Goal: Communication & Community: Ask a question

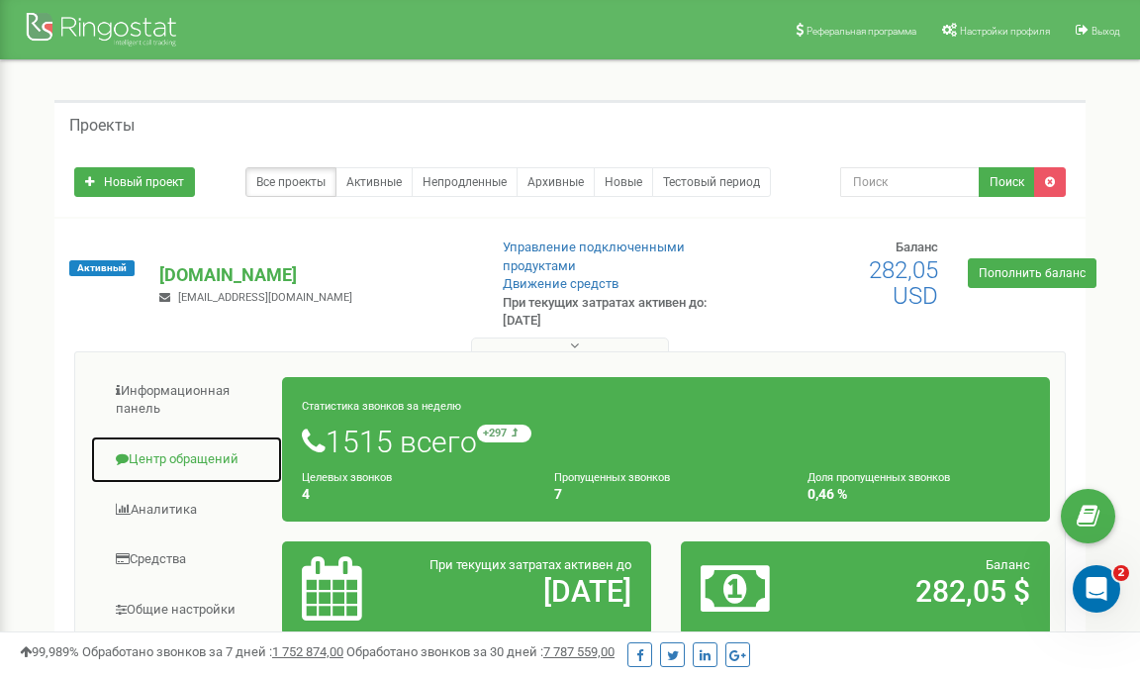
click at [165, 455] on link "Центр обращений" at bounding box center [186, 459] width 193 height 48
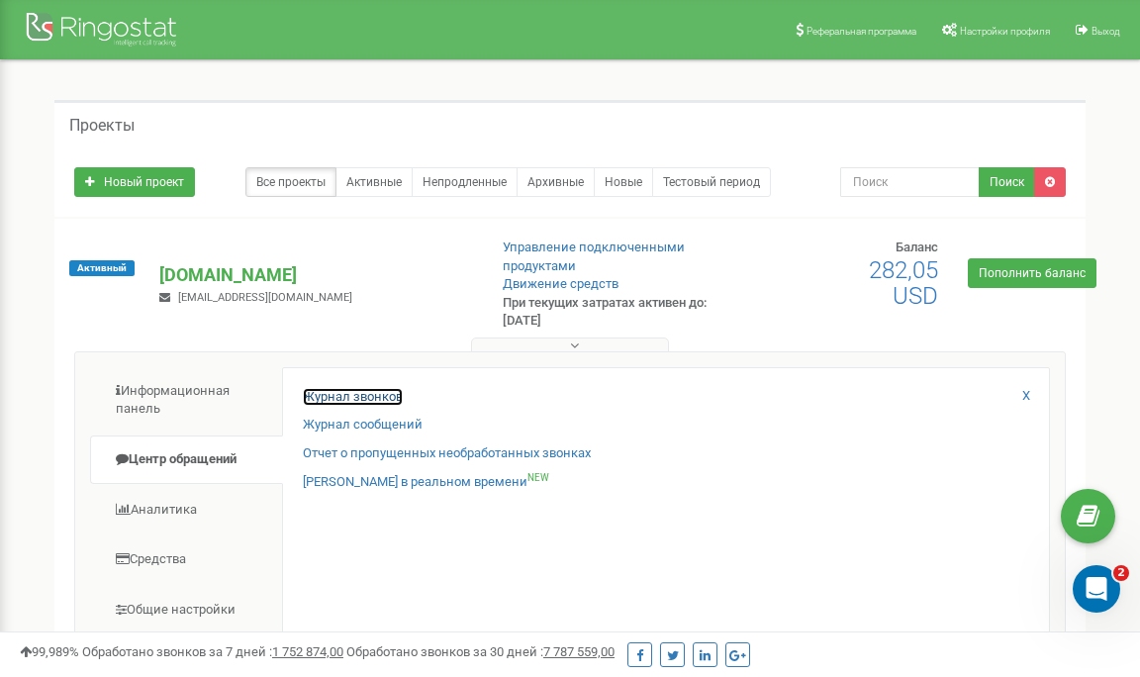
click at [356, 393] on link "Журнал звонков" at bounding box center [353, 397] width 100 height 19
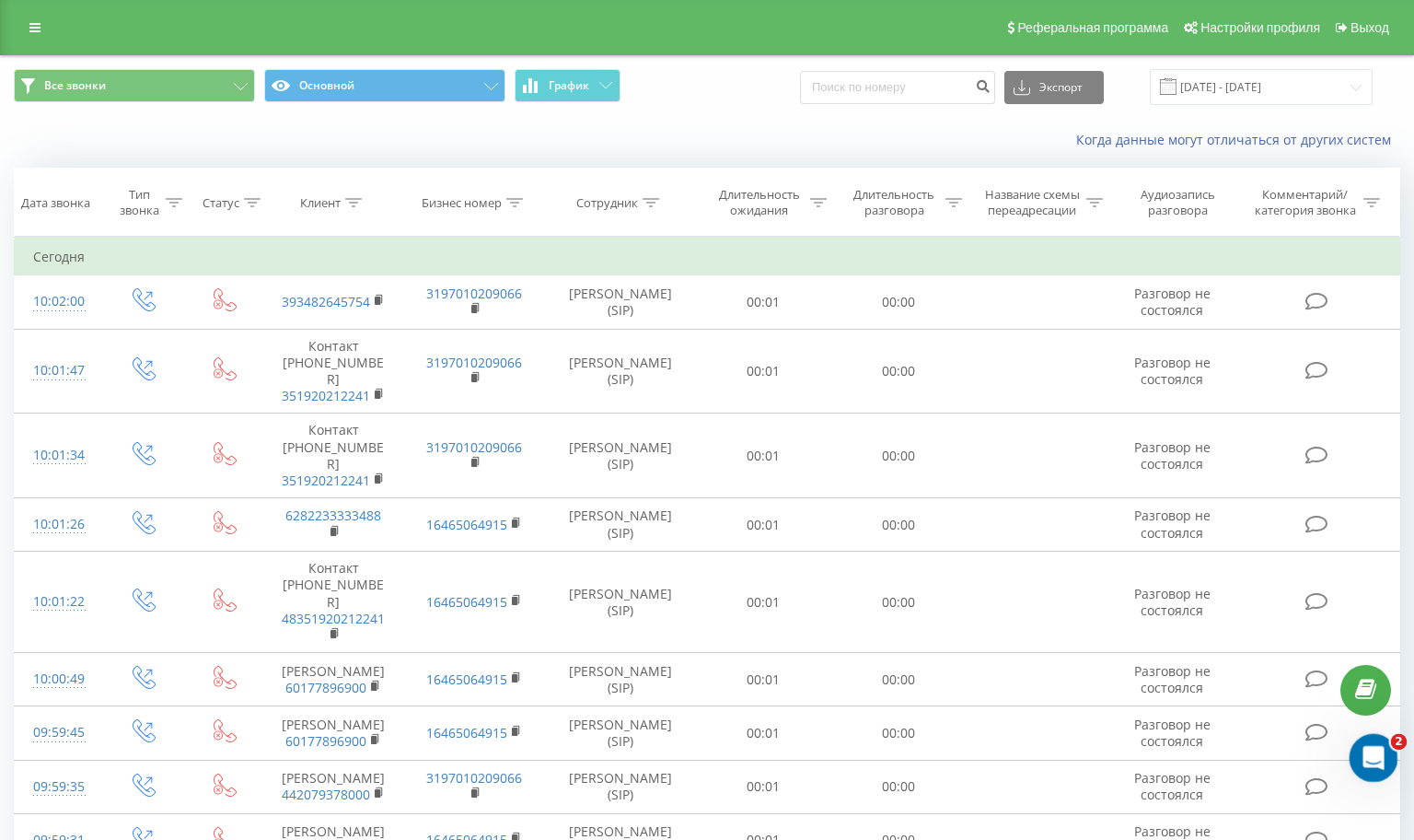
click at [1377, 755] on icon "Открыть службу сообщений Intercom" at bounding box center [1371, 755] width 31 height 31
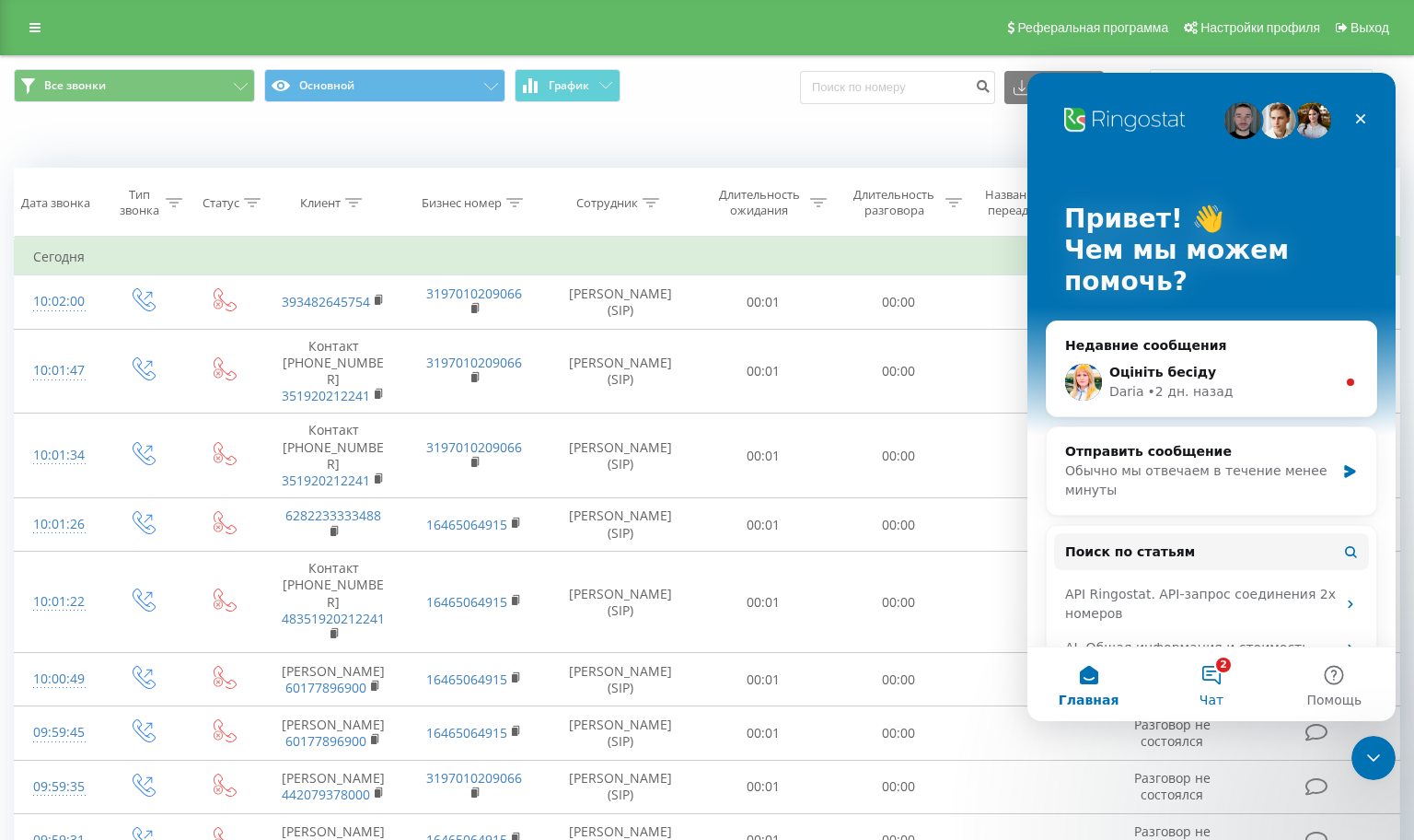
click at [1206, 685] on button "2 Чат" at bounding box center [1211, 684] width 123 height 73
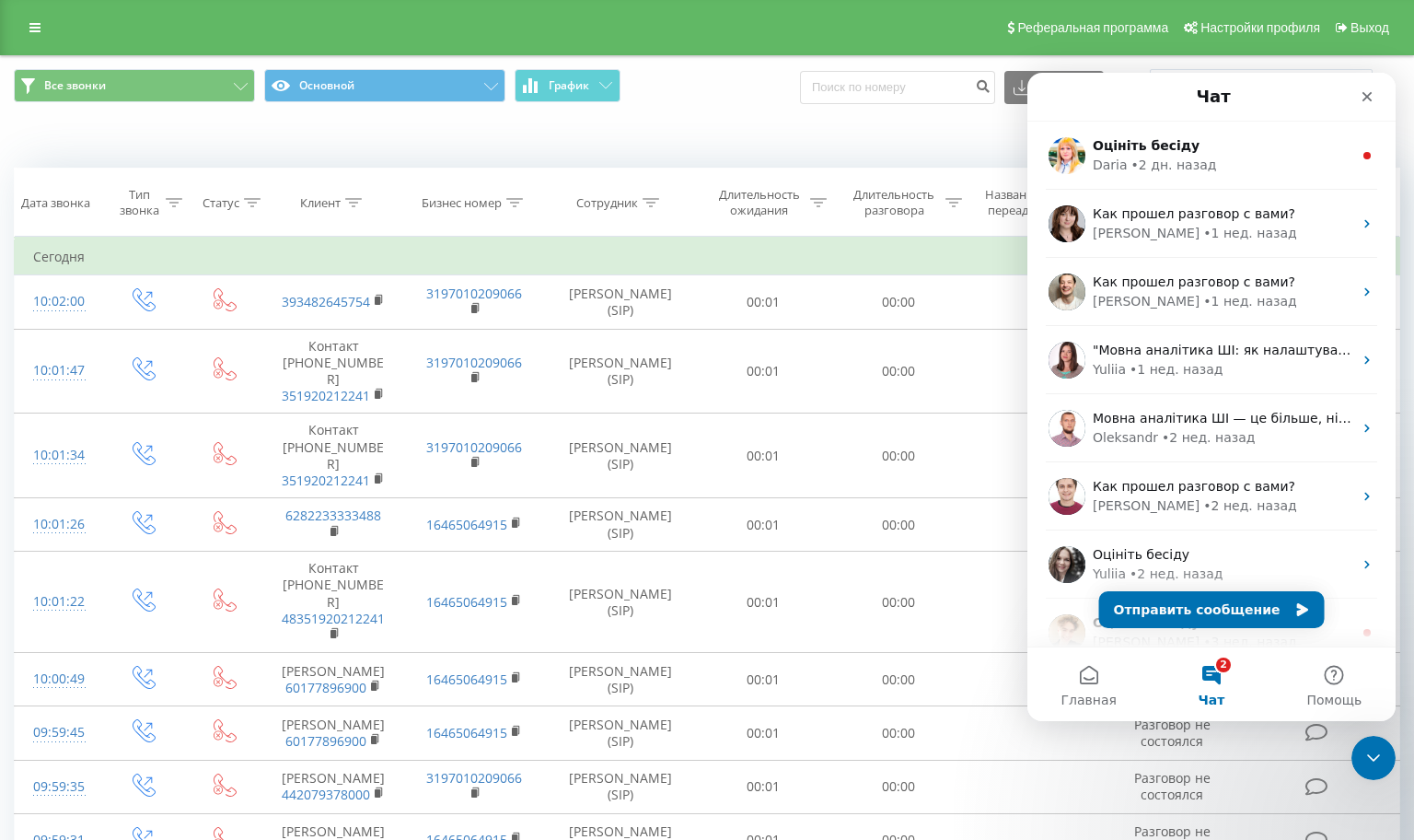
click at [661, 139] on div "Когда данные могут отличаться от других систем" at bounding box center [971, 140] width 883 height 19
click at [1366, 90] on icon "Закрыть" at bounding box center [1367, 97] width 15 height 15
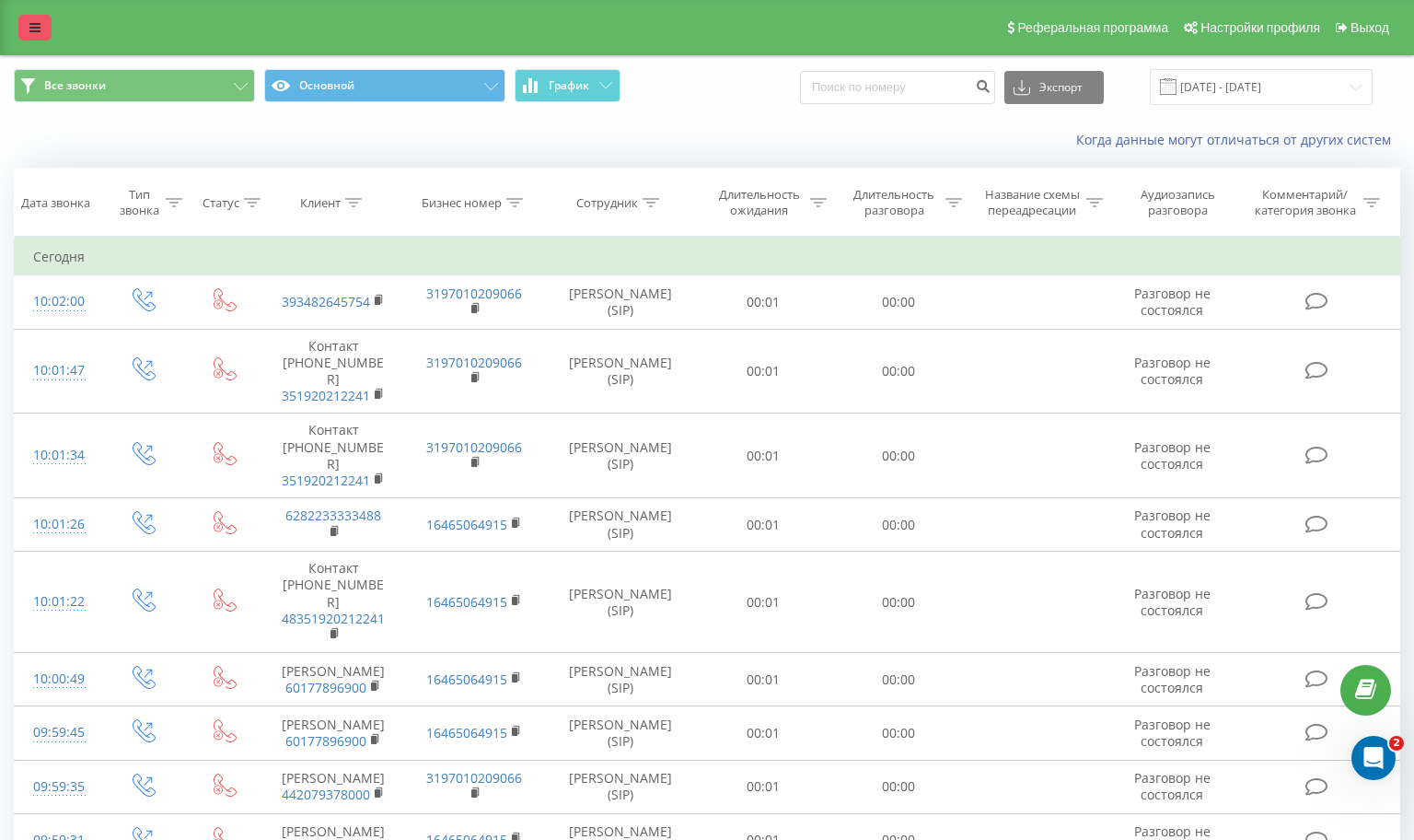
click at [40, 32] on icon at bounding box center [35, 28] width 11 height 13
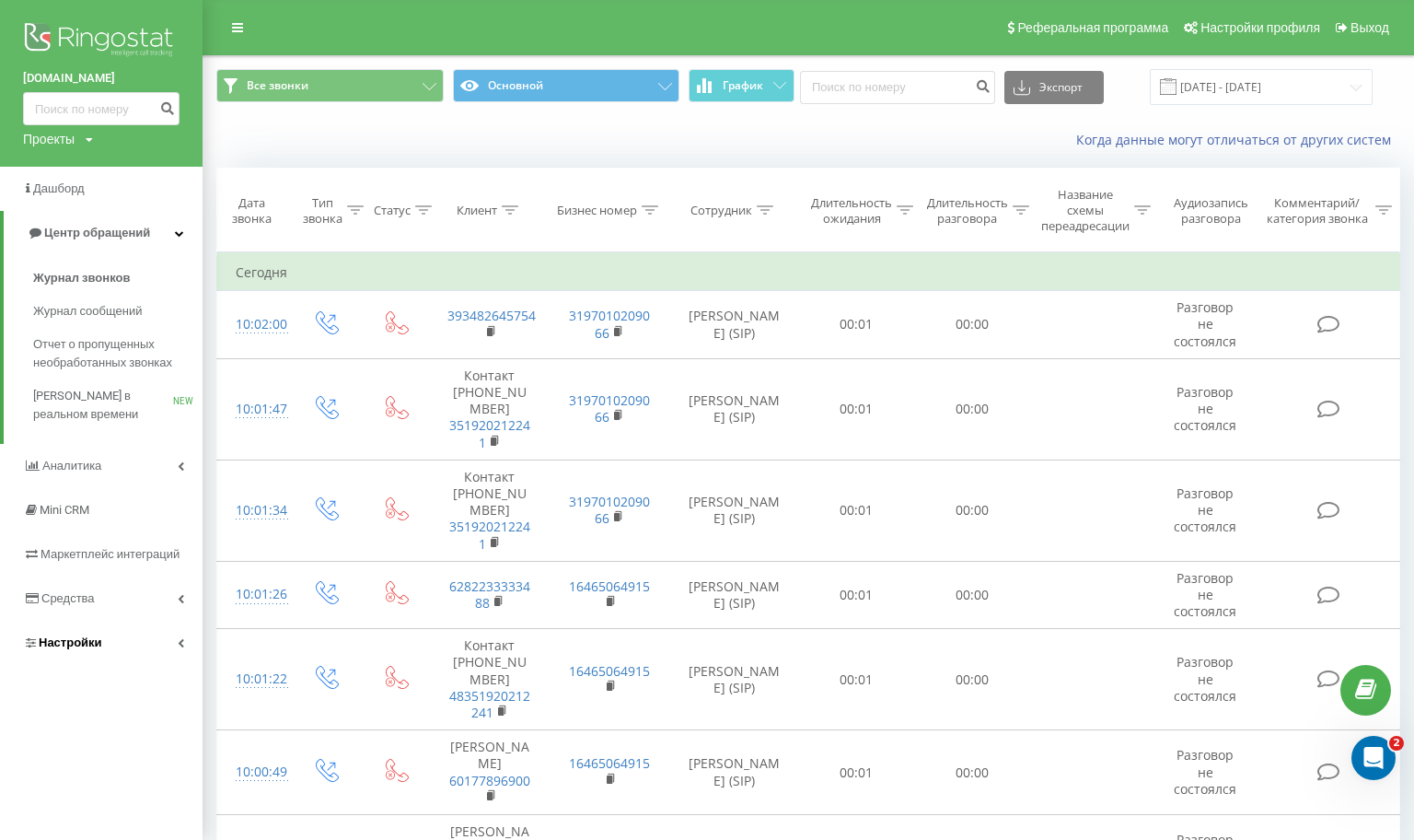
click at [128, 643] on link "Настройки" at bounding box center [101, 643] width 203 height 45
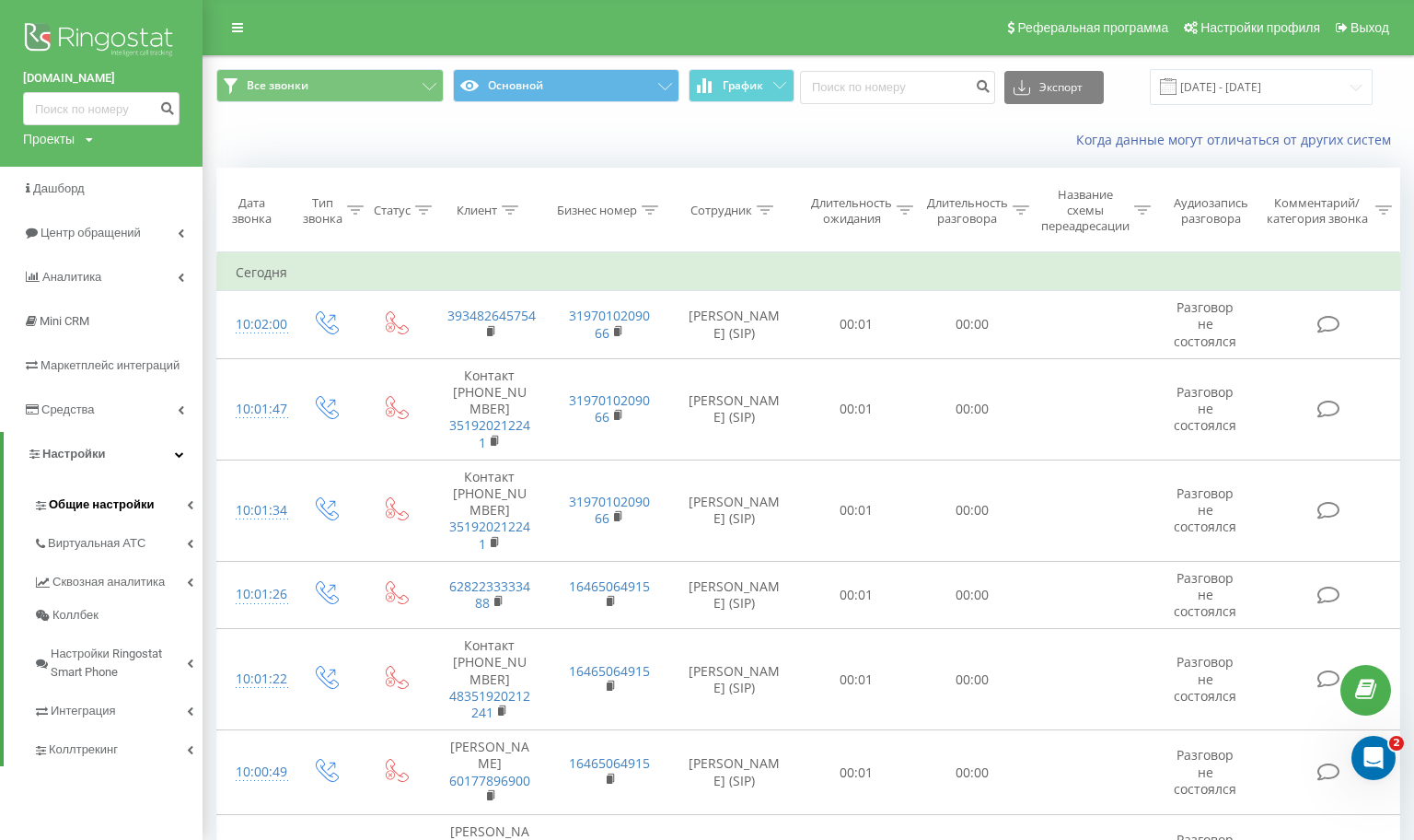
click at [142, 509] on span "Общие настройки" at bounding box center [100, 504] width 105 height 19
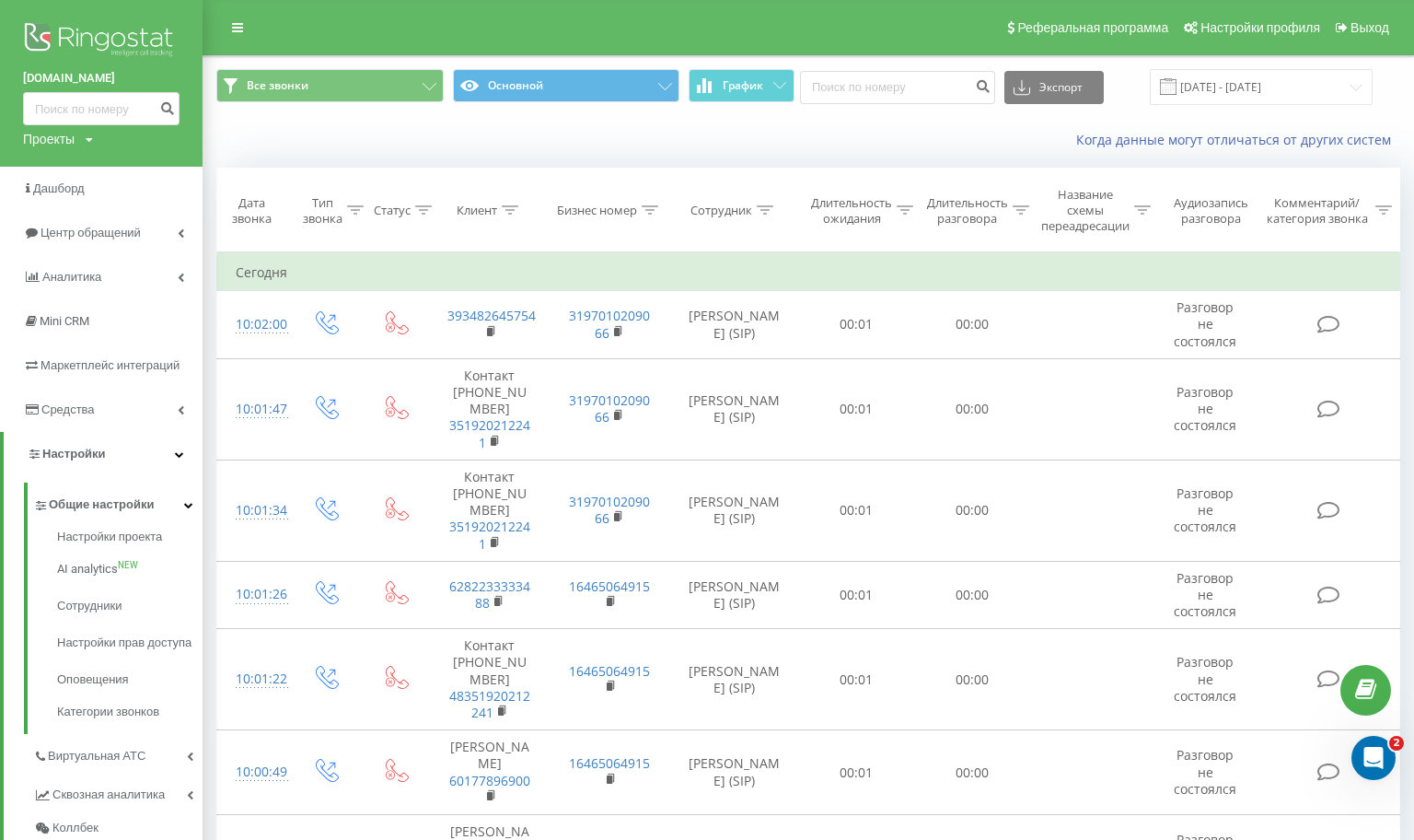
click at [756, 208] on div "Сотрудник" at bounding box center [731, 210] width 83 height 16
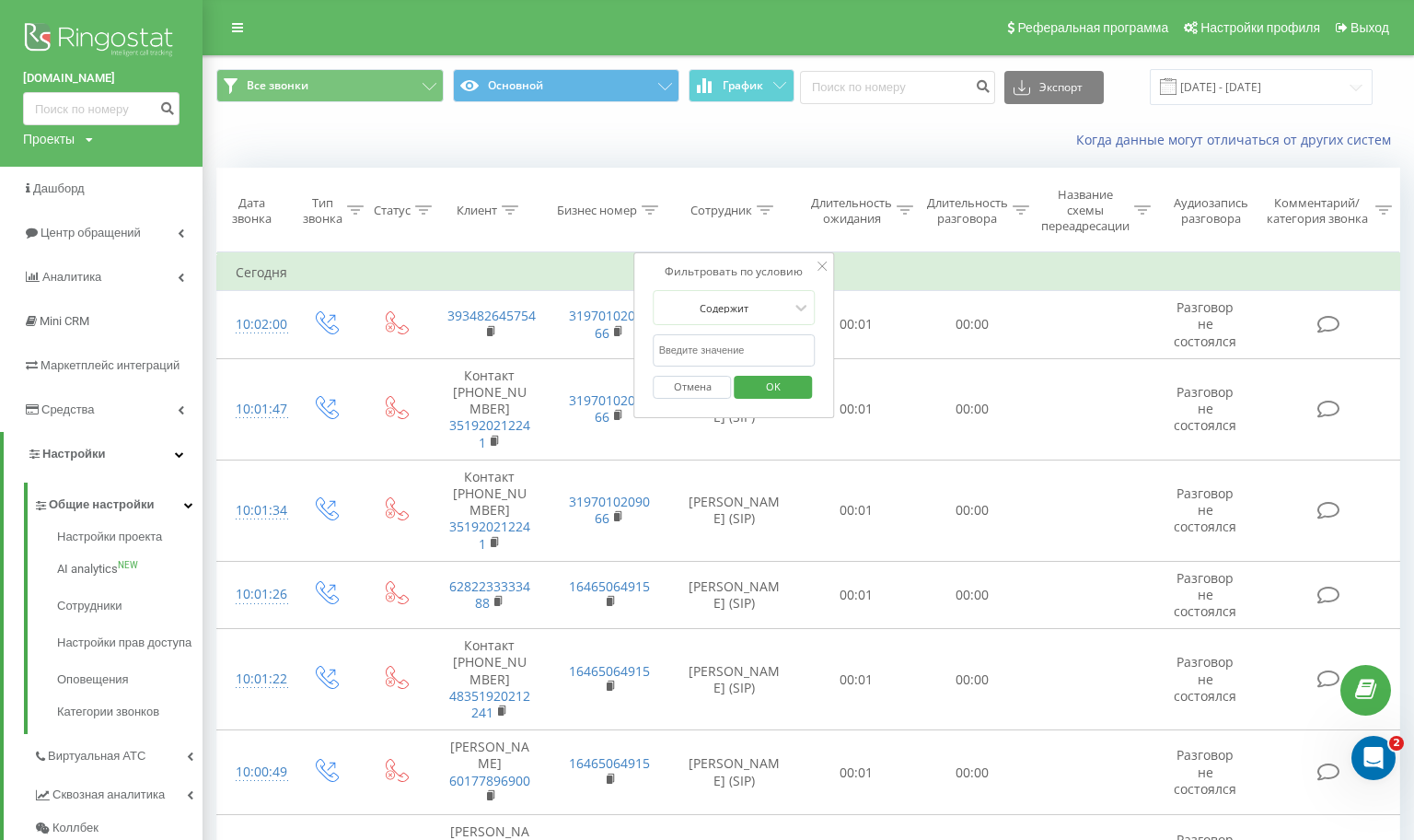
click at [756, 208] on div "Сотрудник" at bounding box center [731, 210] width 83 height 16
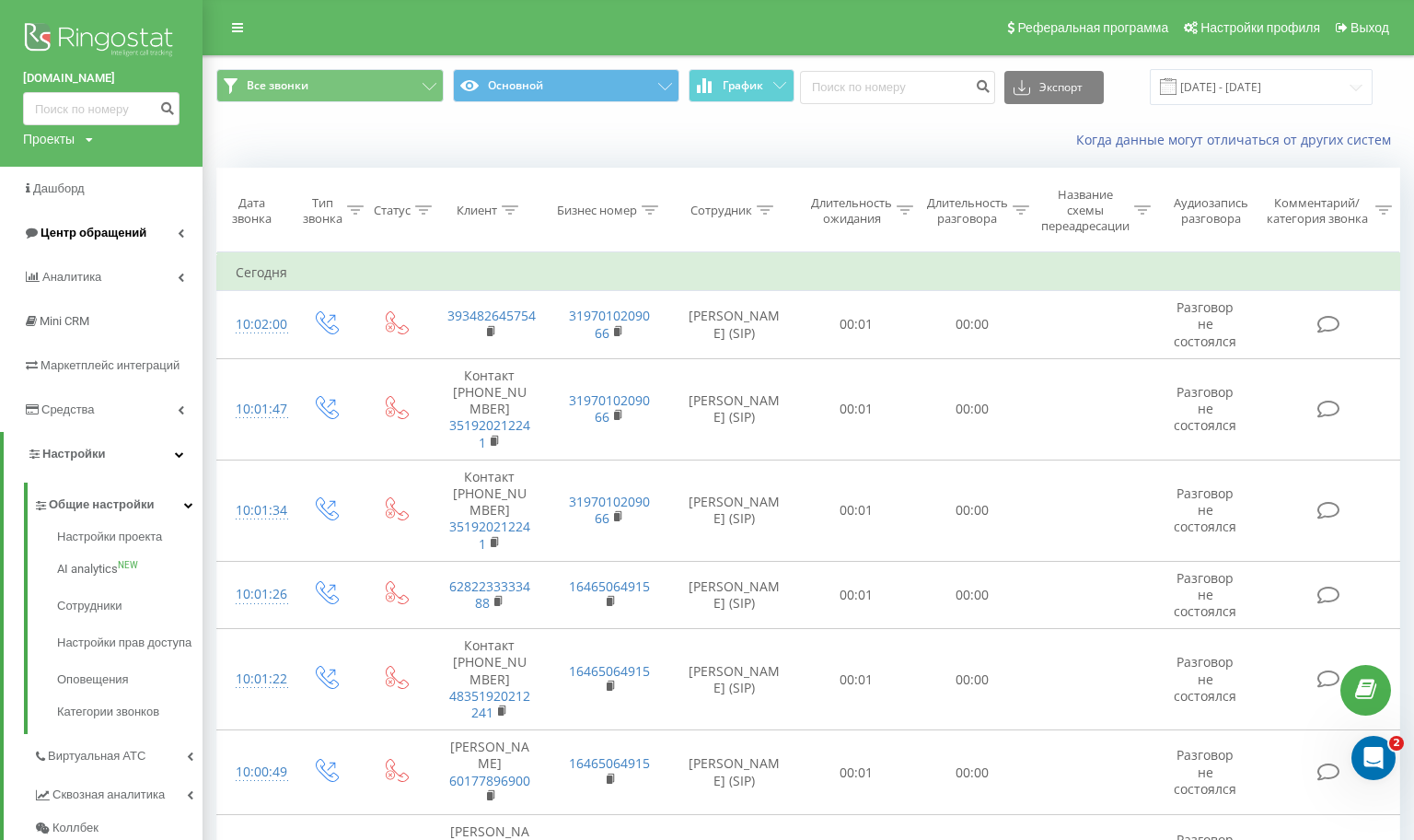
click at [139, 233] on span "Центр обращений" at bounding box center [94, 232] width 106 height 14
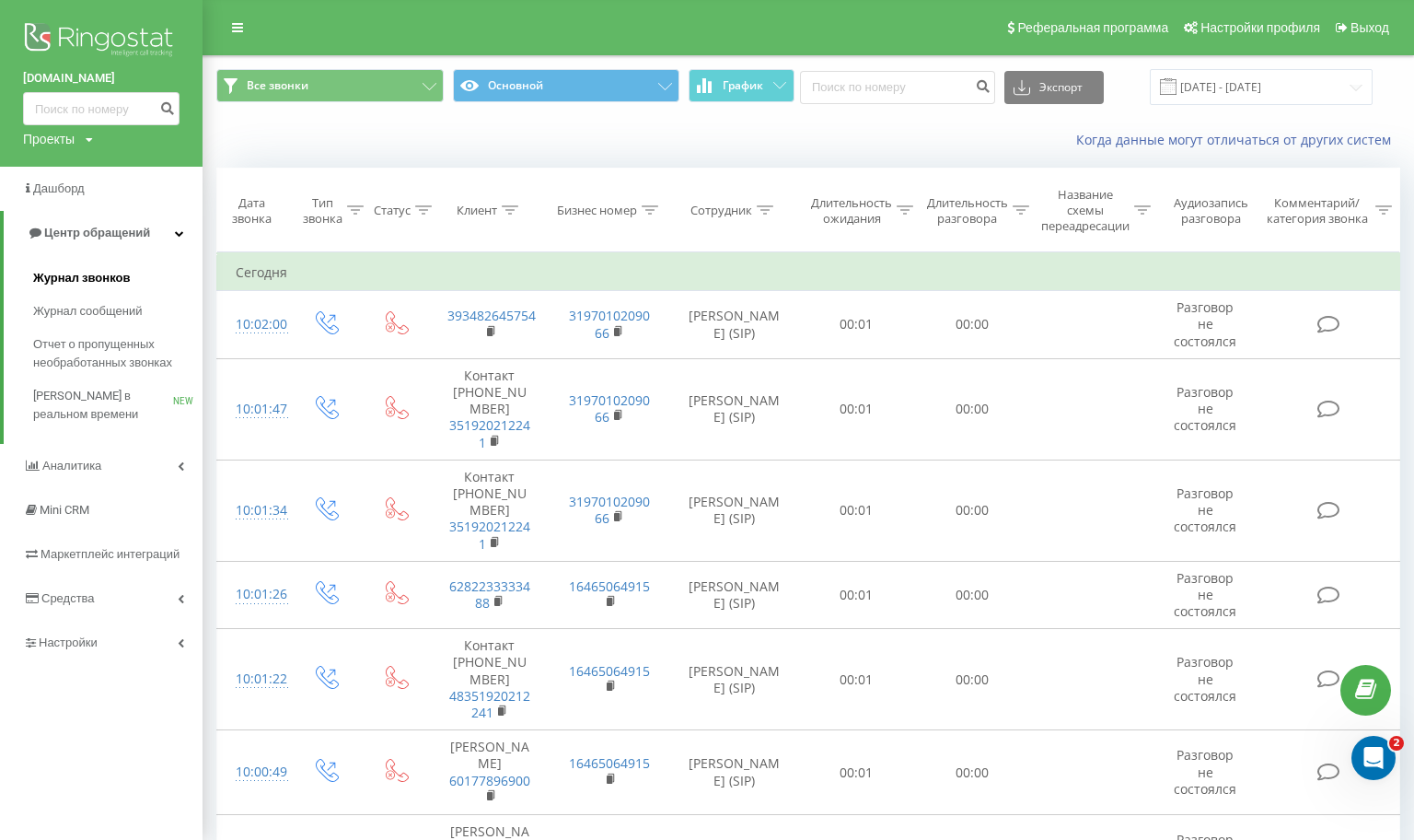
click at [111, 281] on span "Журнал звонков" at bounding box center [82, 278] width 97 height 19
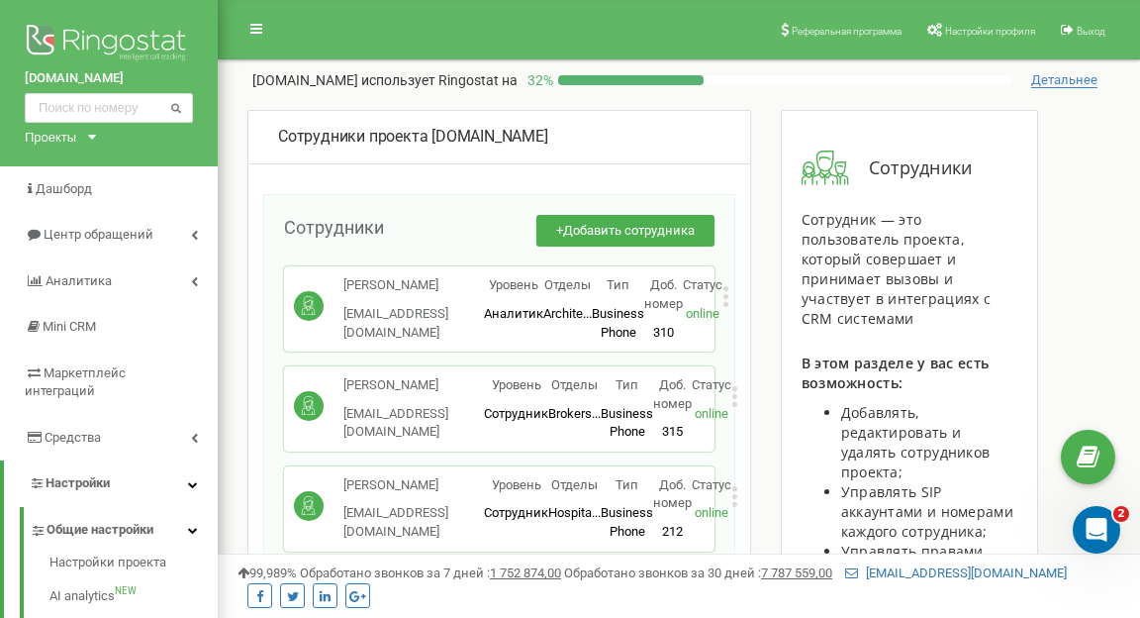
scroll to position [2767, 0]
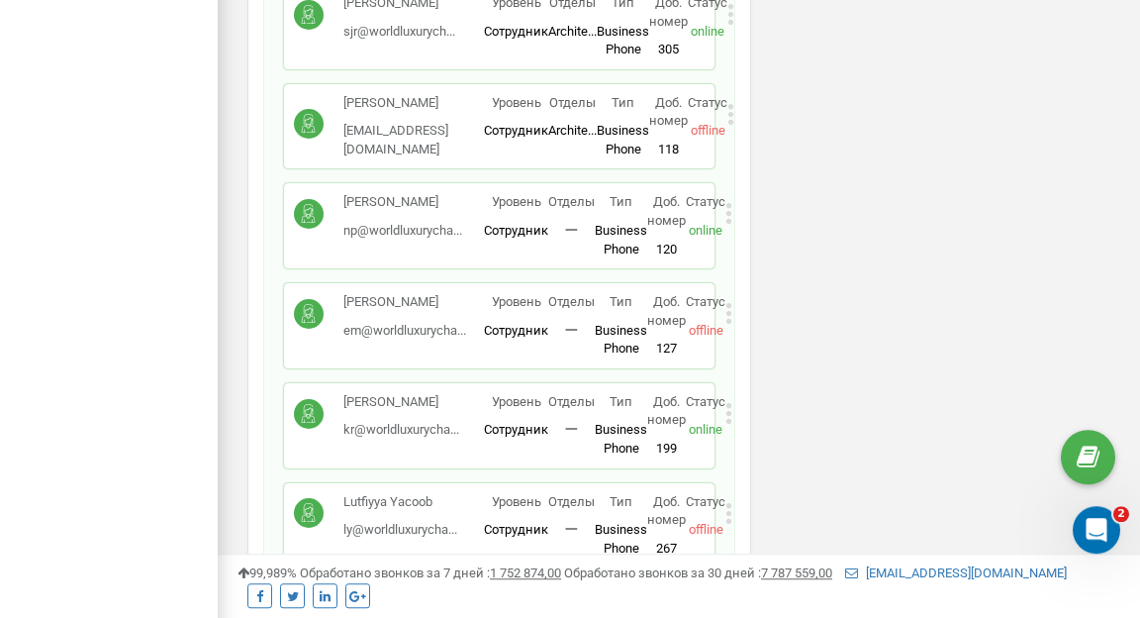
click at [727, 403] on icon at bounding box center [728, 413] width 7 height 21
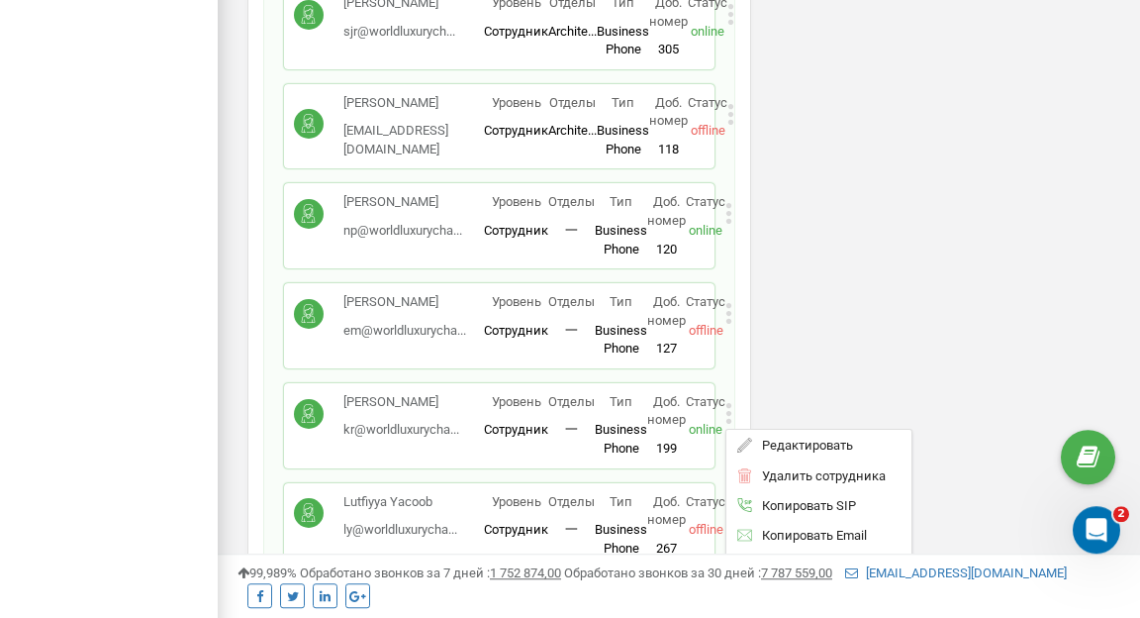
click at [381, 393] on div "Kelly Ricardo kr@worldluxurycha... kr@worldluxurychamber.com" at bounding box center [401, 416] width 116 height 47
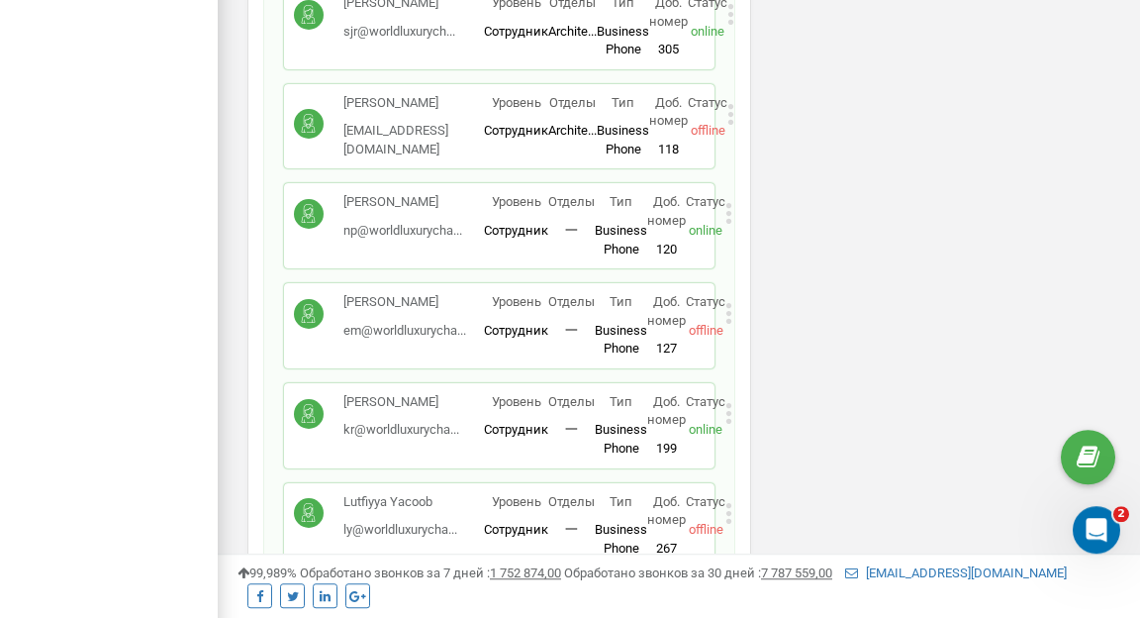
click at [388, 393] on p "Kelly Ricardo" at bounding box center [401, 402] width 116 height 19
click at [306, 399] on circle at bounding box center [309, 414] width 30 height 30
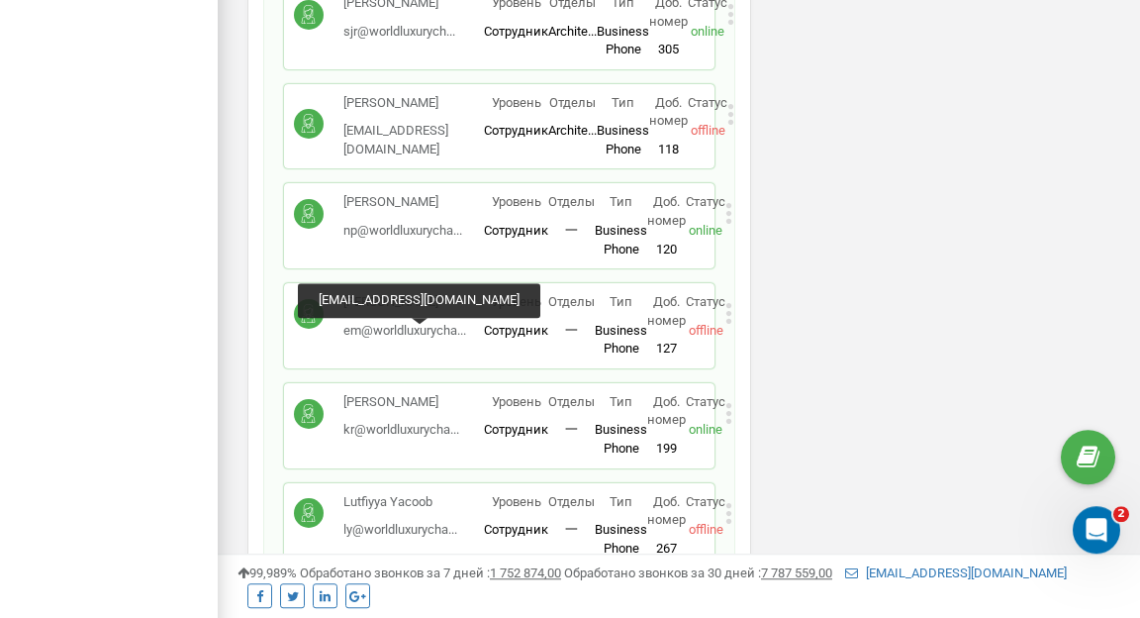
click at [430, 422] on span "kr@worldluxurycha..." at bounding box center [401, 429] width 116 height 15
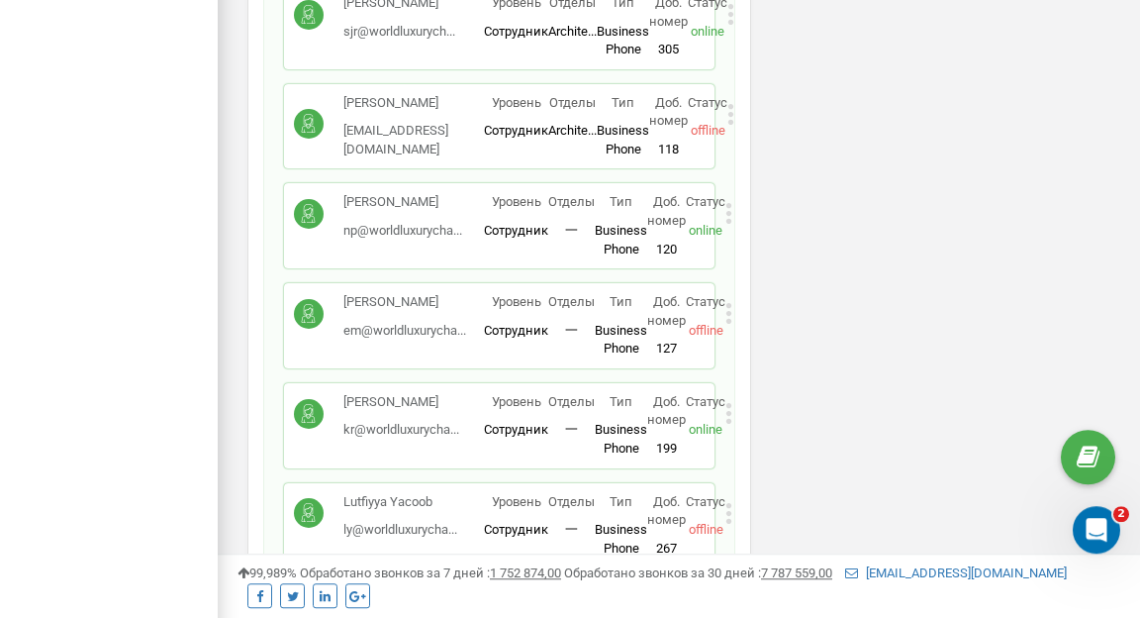
click at [728, 403] on icon at bounding box center [728, 413] width 7 height 21
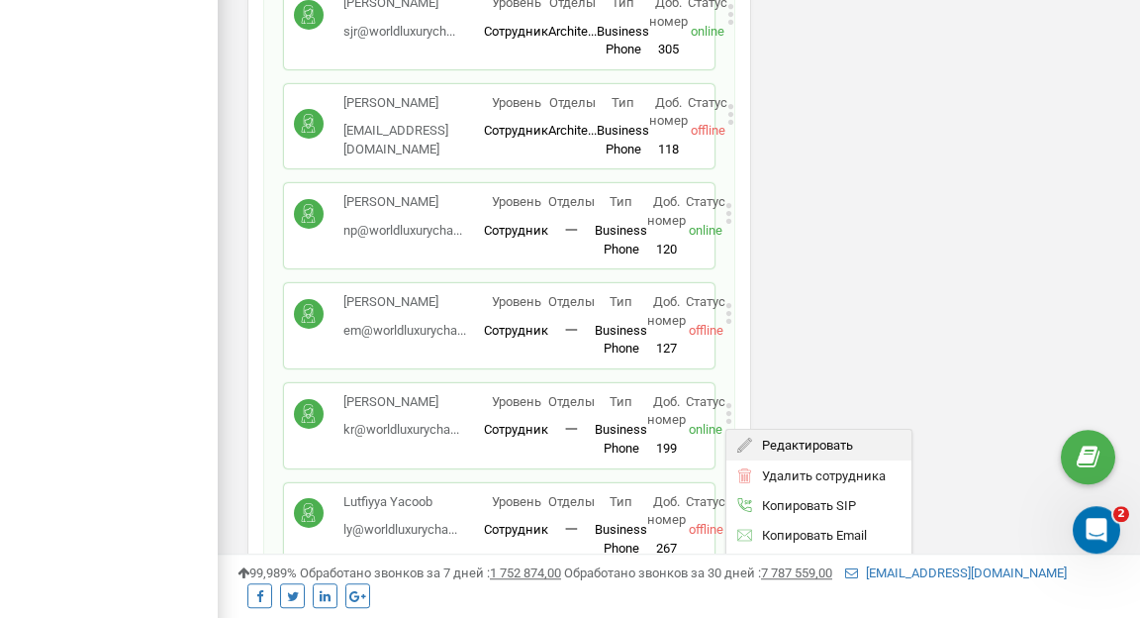
click at [789, 430] on div "Редактировать" at bounding box center [818, 445] width 185 height 31
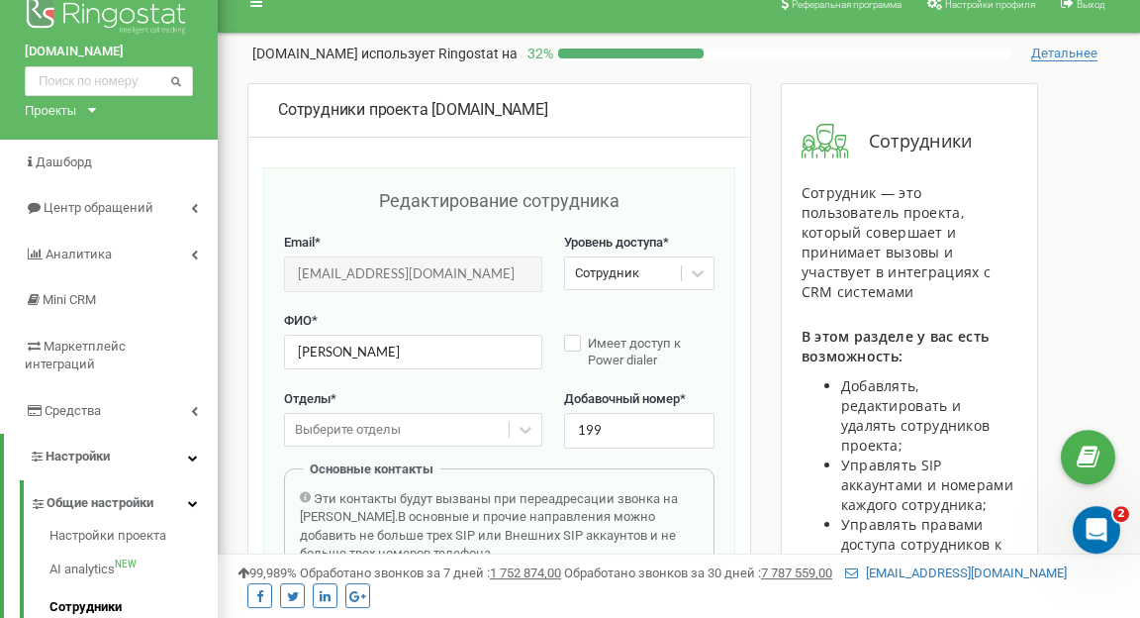
scroll to position [0, 0]
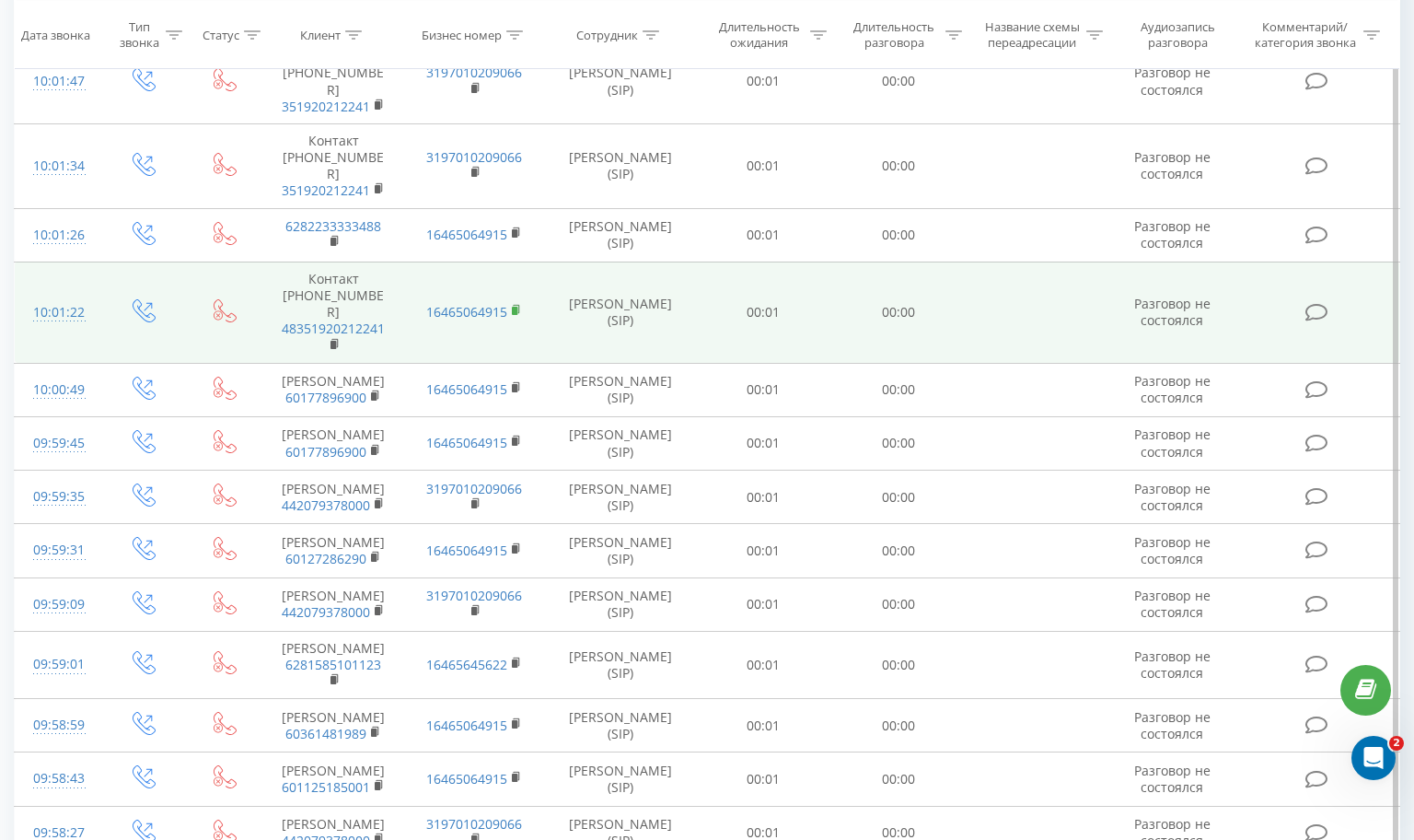
scroll to position [113, 0]
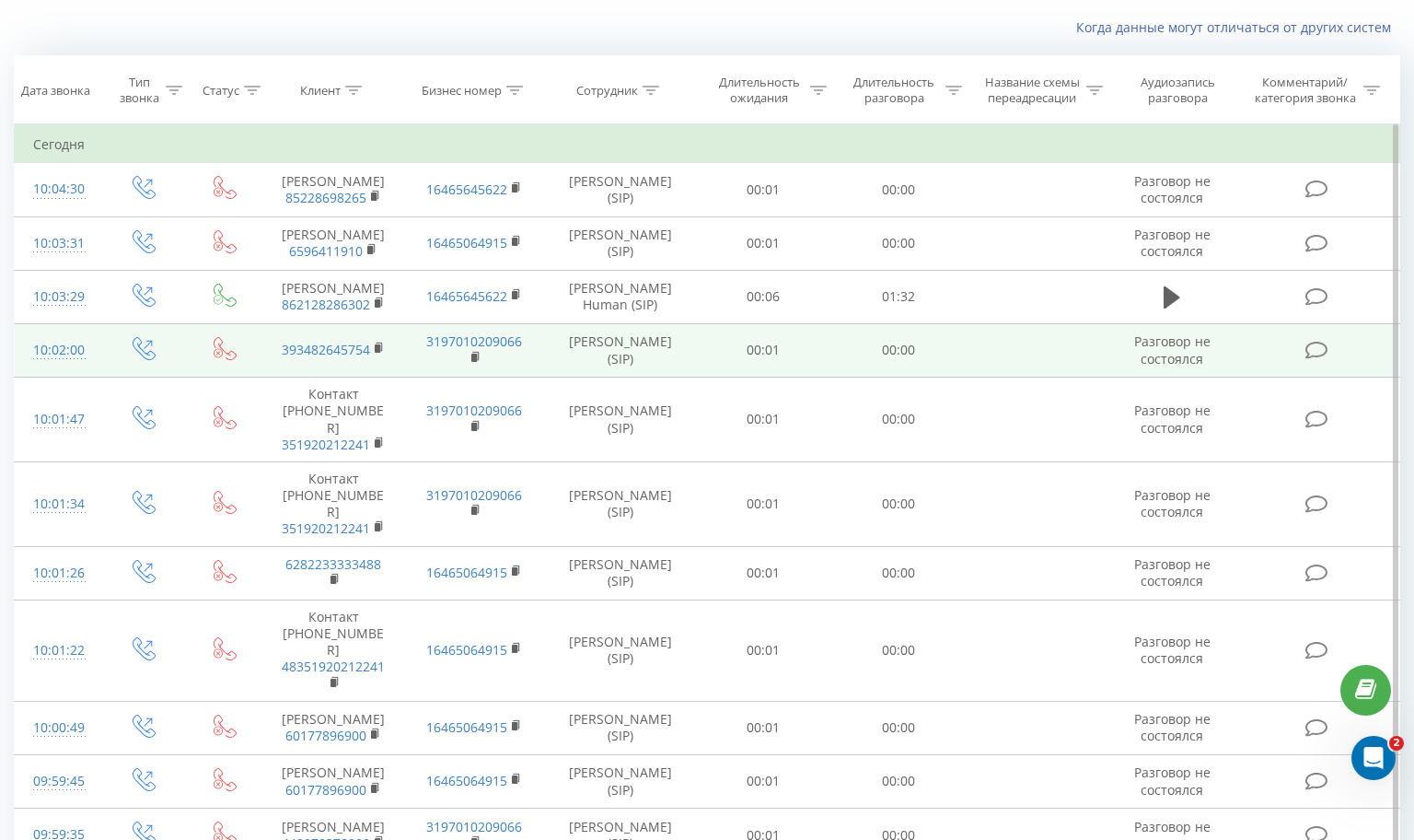
click at [597, 353] on td "[PERSON_NAME] (SIP)" at bounding box center [620, 349] width 152 height 53
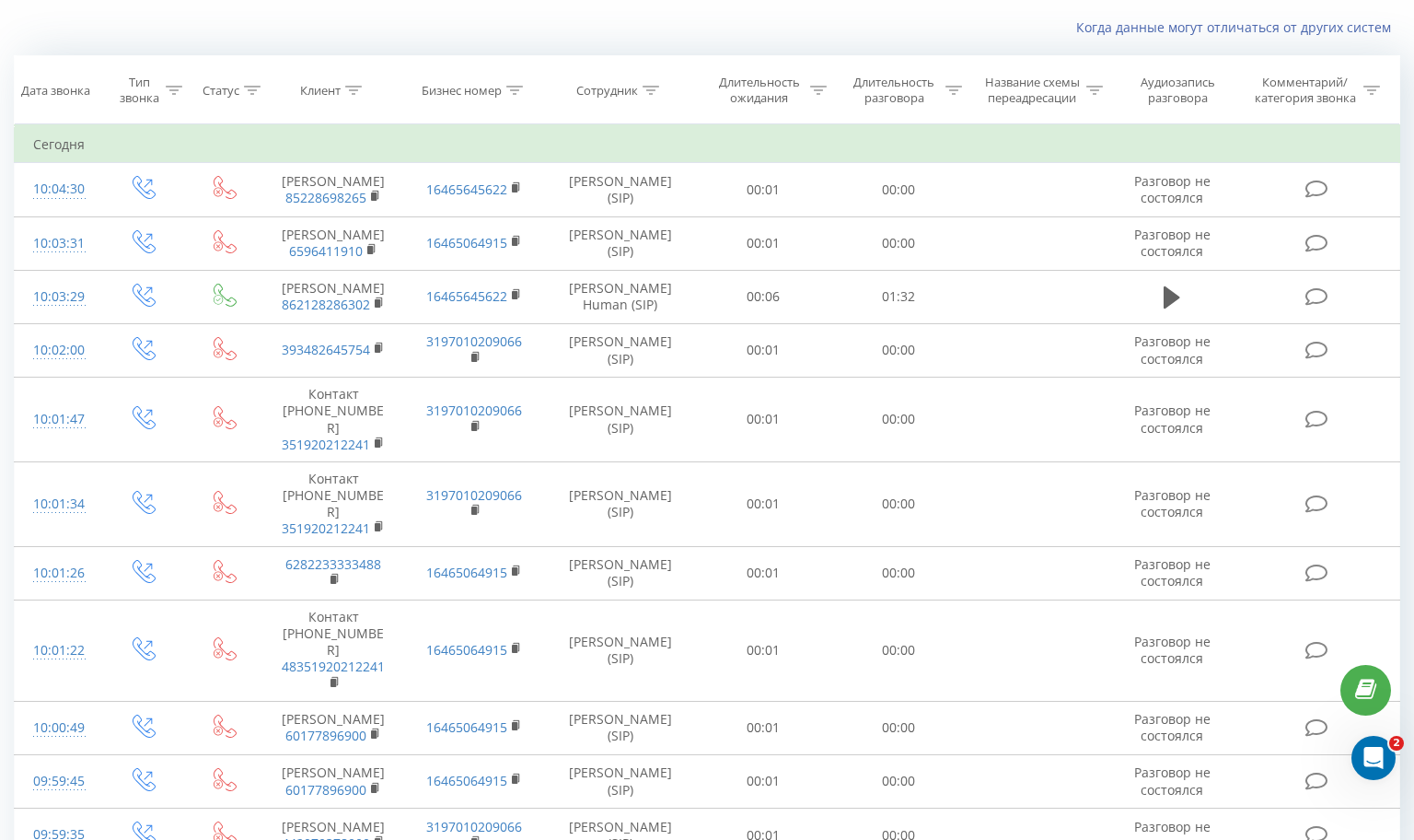
click at [651, 88] on icon at bounding box center [651, 90] width 17 height 9
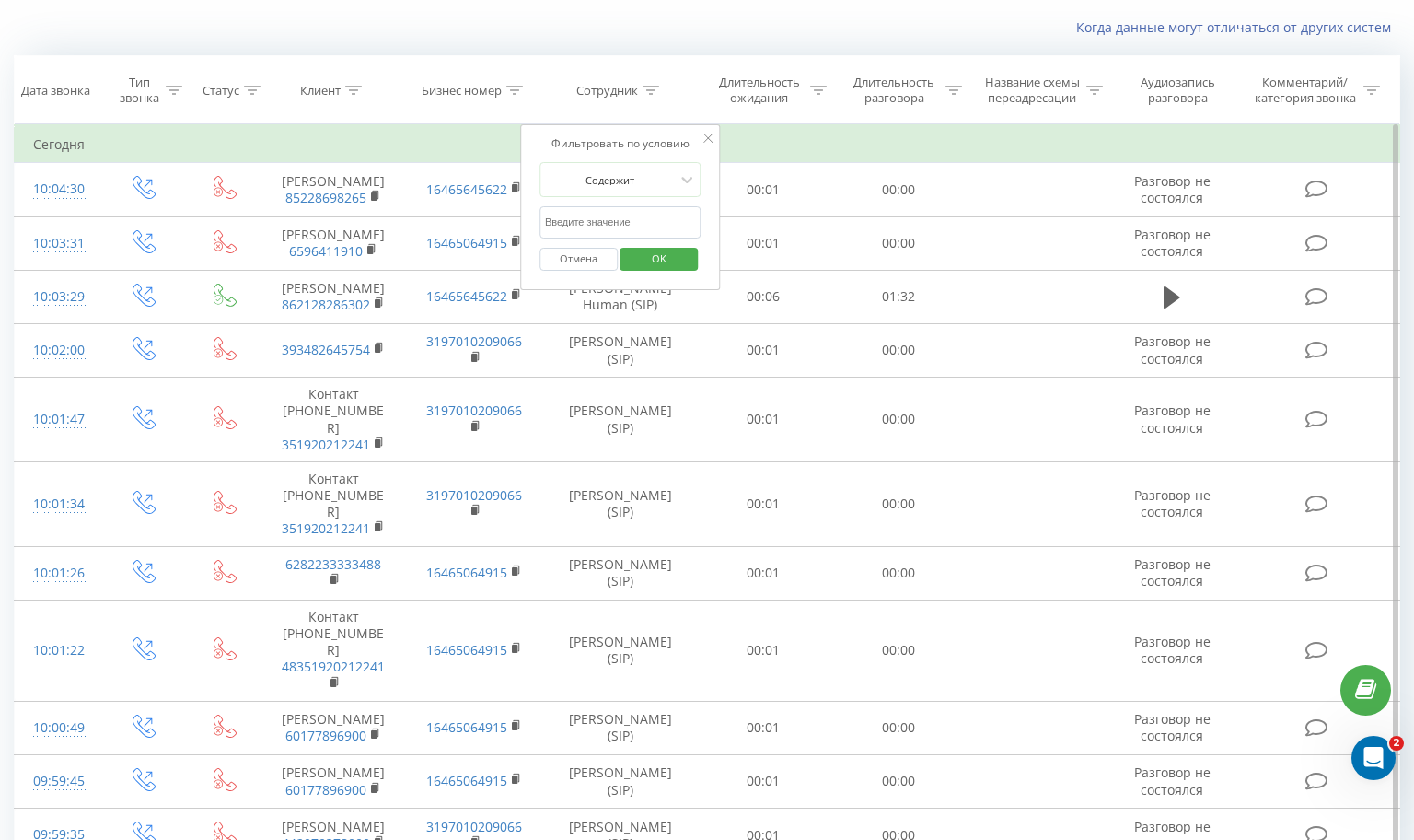
click at [658, 226] on input "text" at bounding box center [620, 222] width 162 height 33
paste input "[PERSON_NAME] (SIP)"
type input "[PERSON_NAME] (SIP)"
click at [652, 260] on span "OK" at bounding box center [659, 258] width 51 height 29
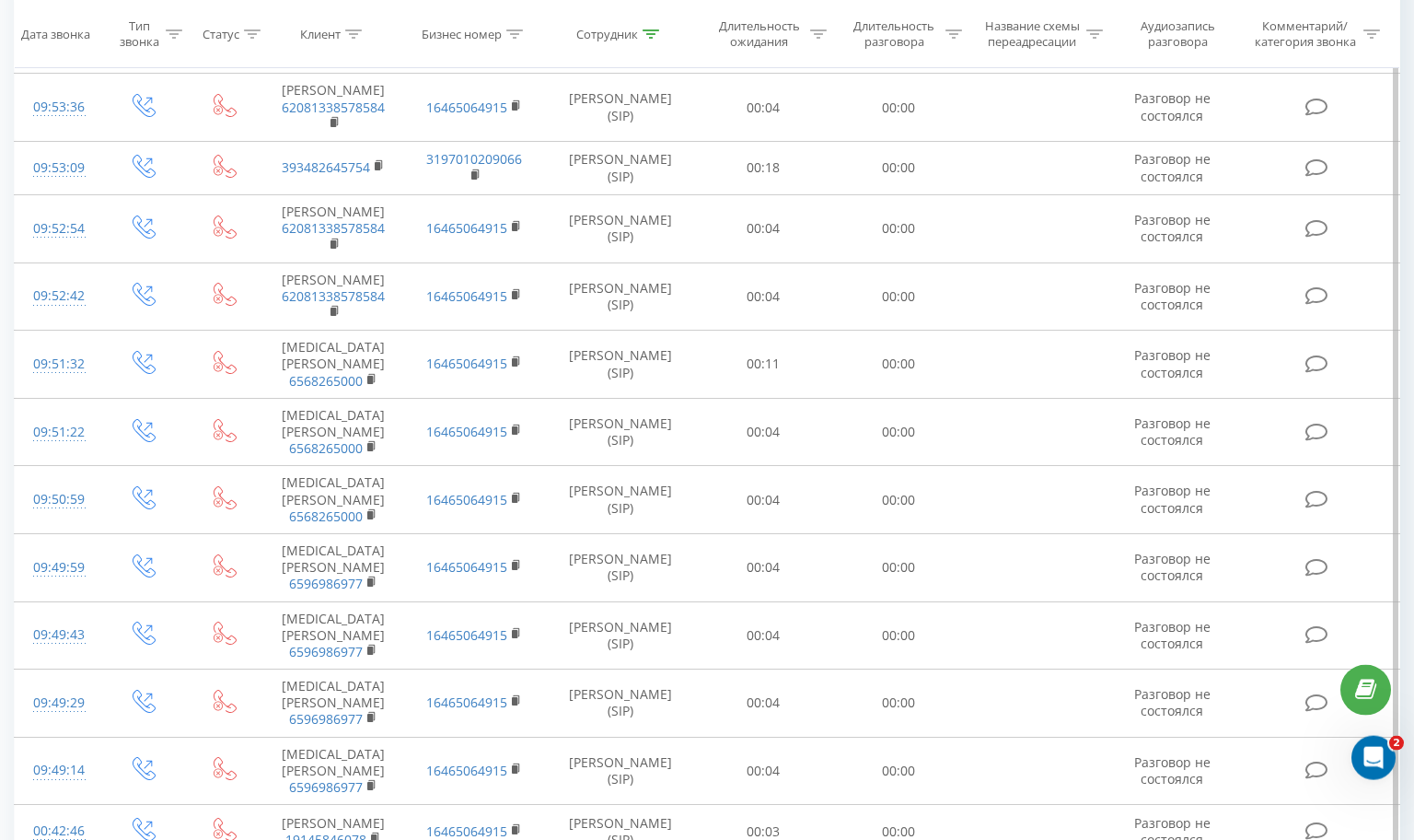
scroll to position [1124, 0]
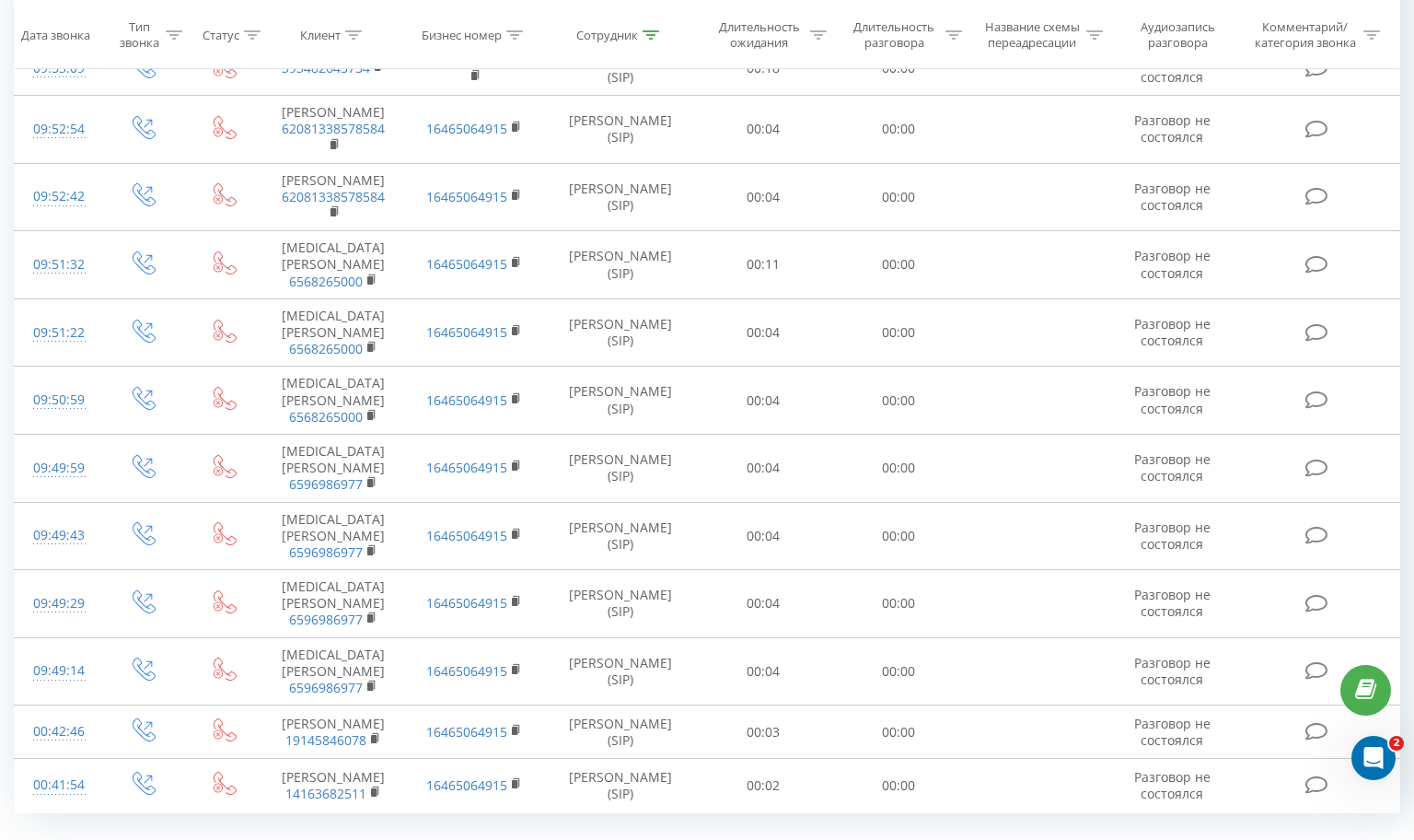
click at [1131, 839] on link "2" at bounding box center [1127, 855] width 28 height 26
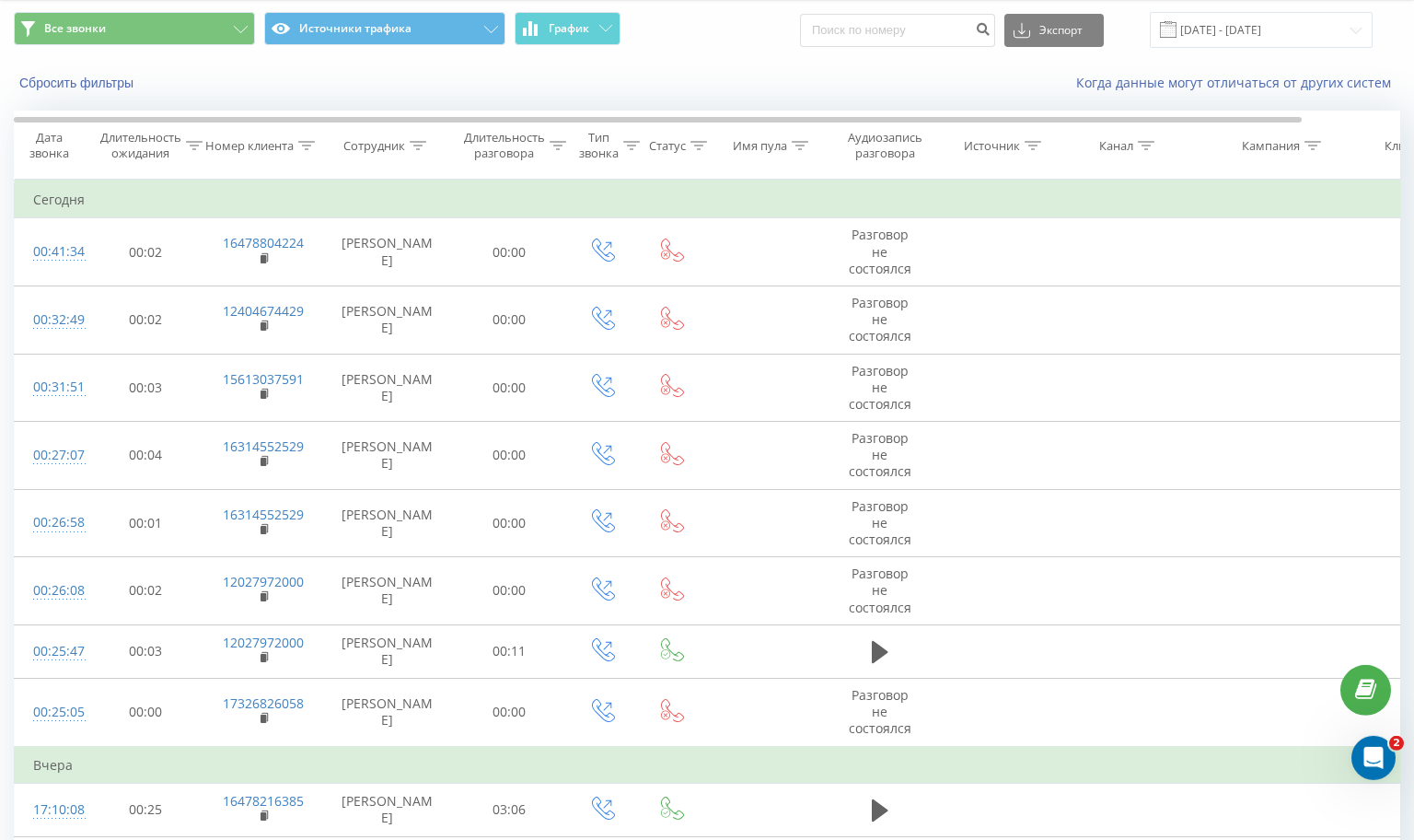
scroll to position [113, 0]
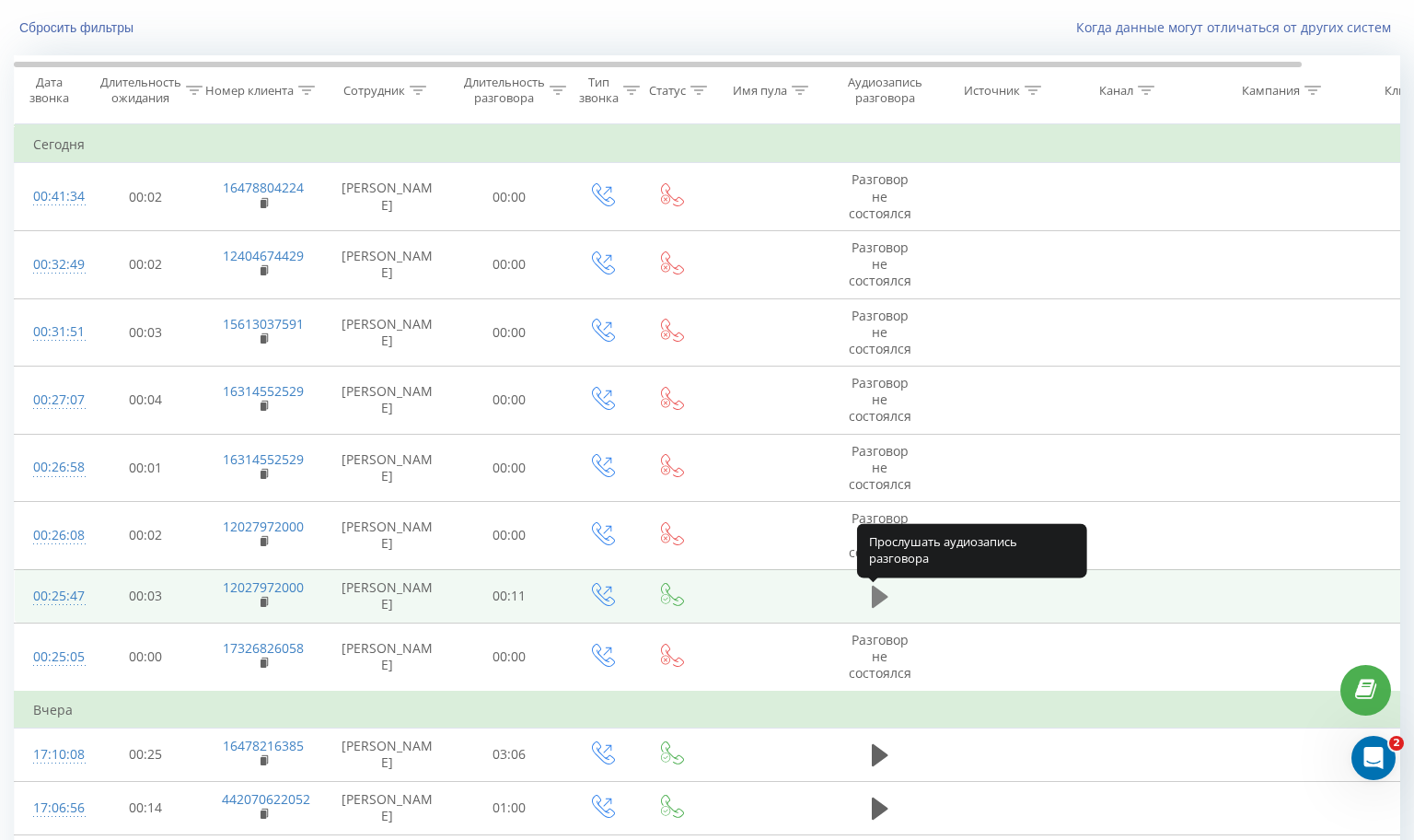
click at [884, 600] on icon at bounding box center [880, 596] width 17 height 22
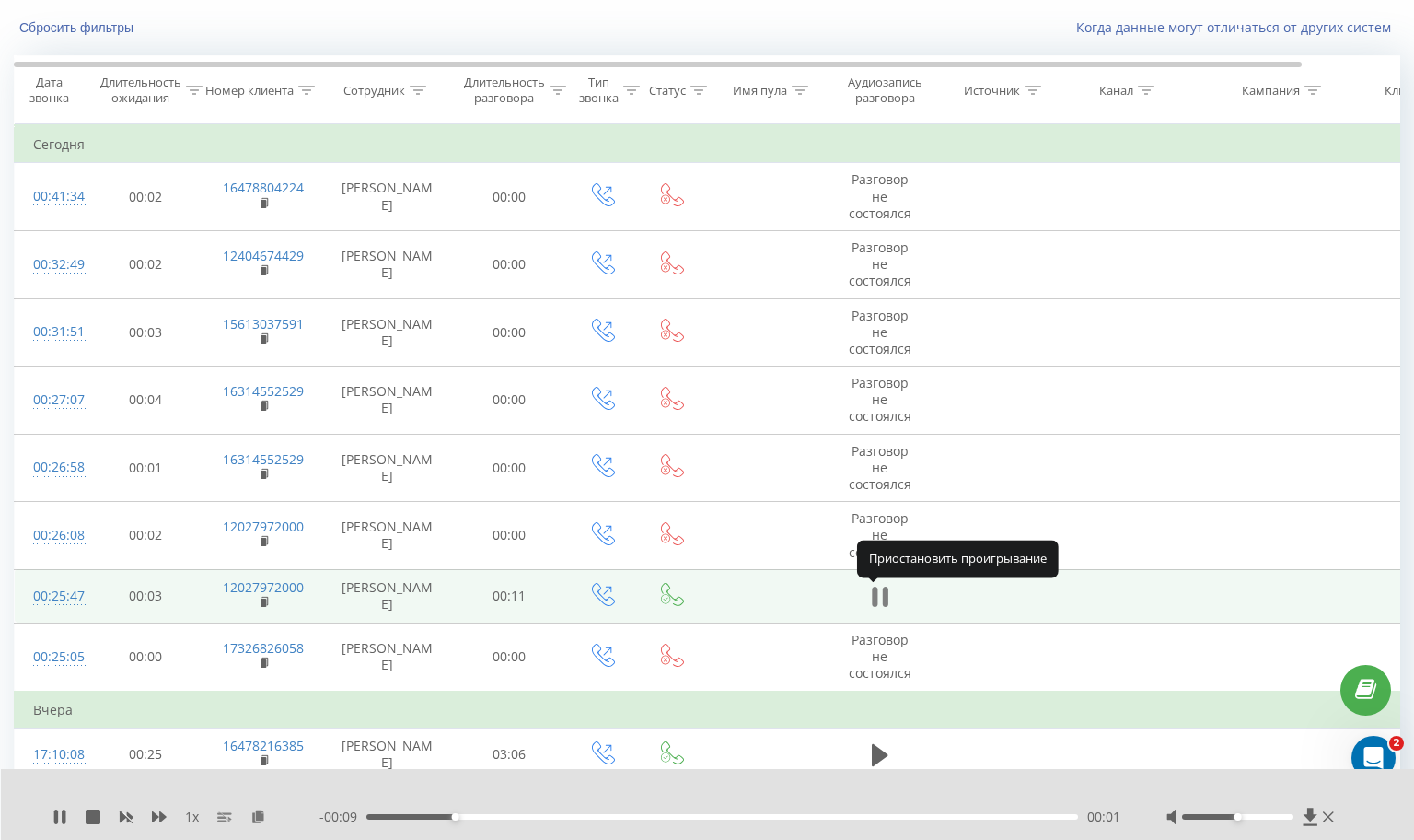
click at [883, 595] on icon at bounding box center [880, 596] width 17 height 26
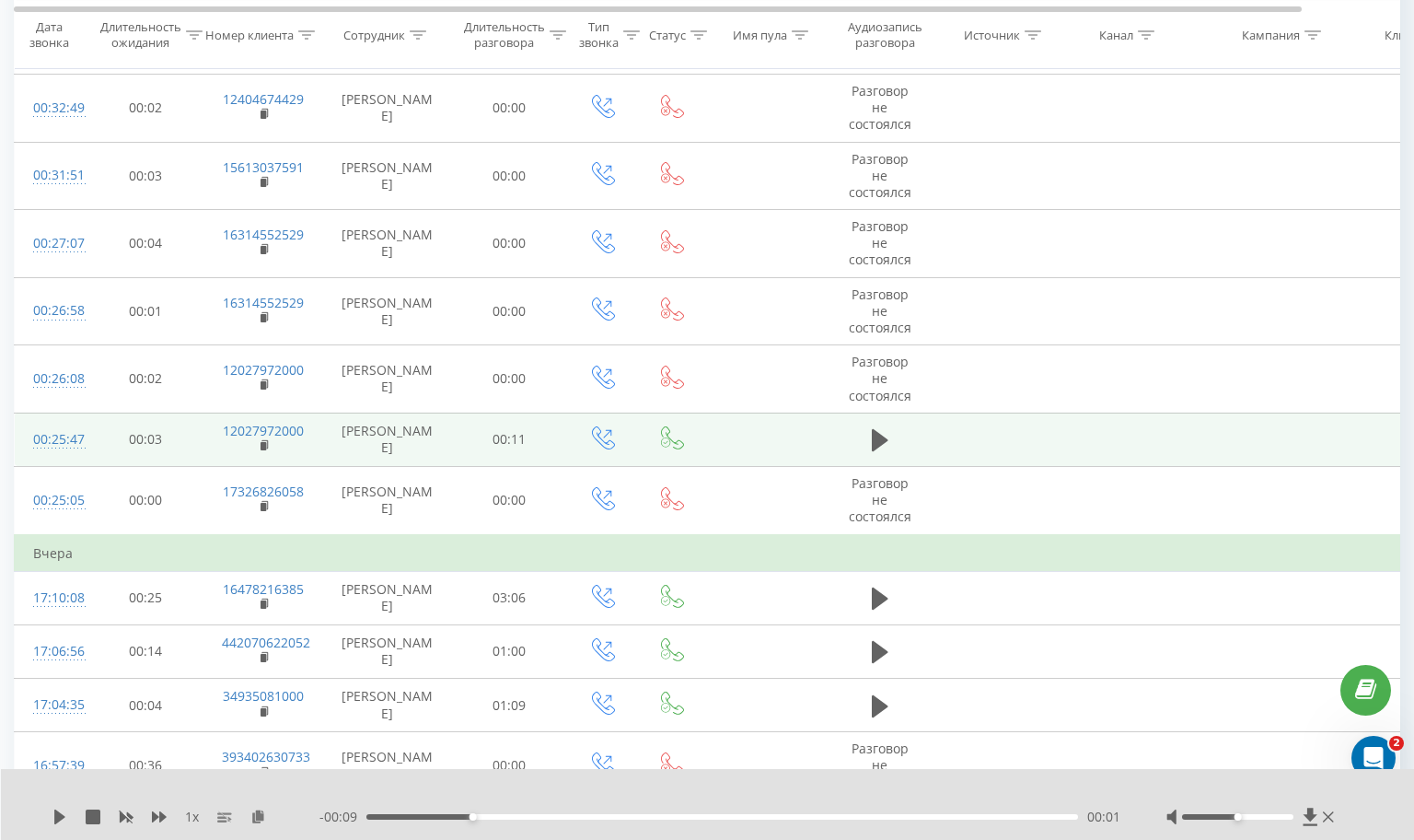
scroll to position [0, 0]
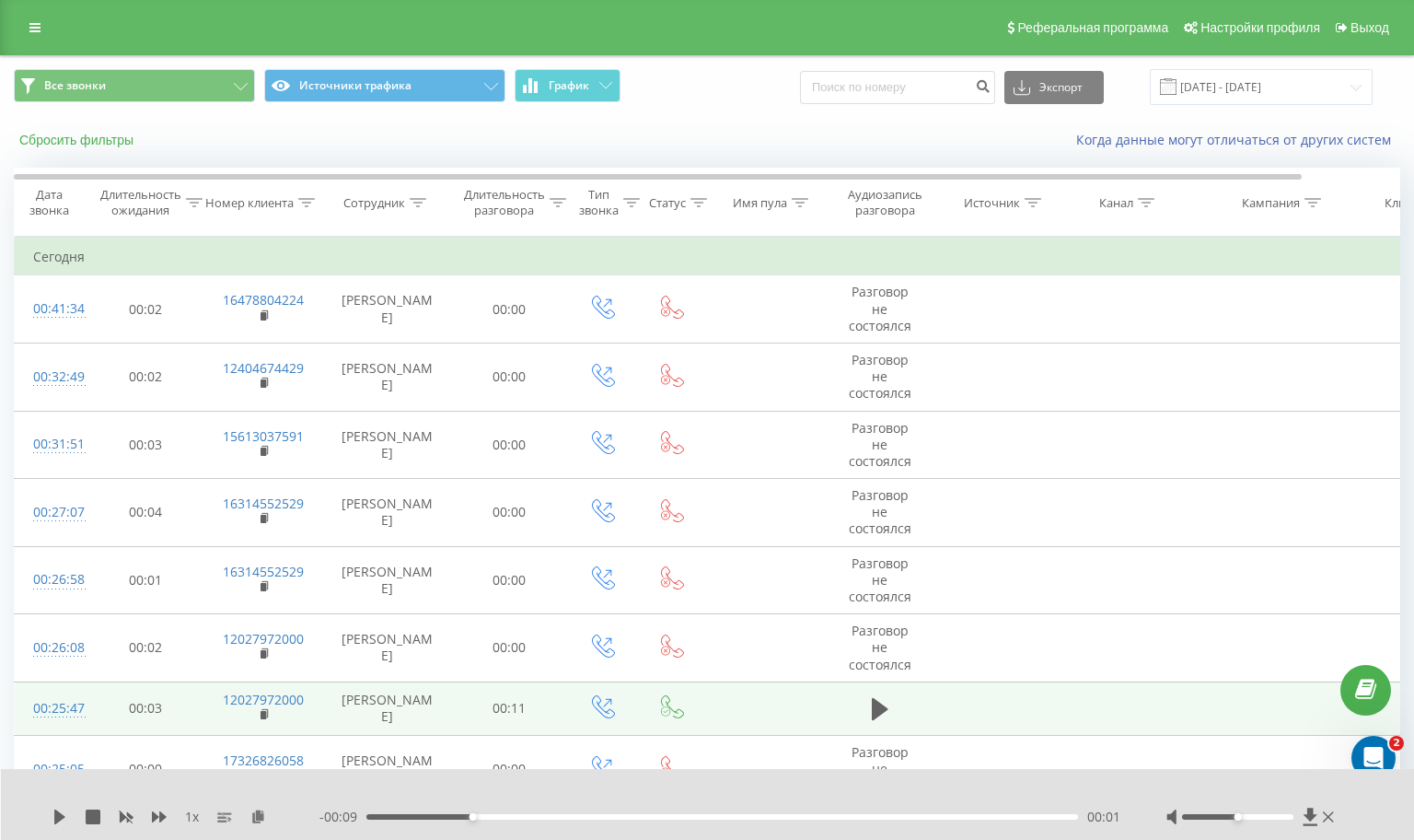
click at [127, 137] on button "Сбросить фильтры" at bounding box center [78, 140] width 129 height 17
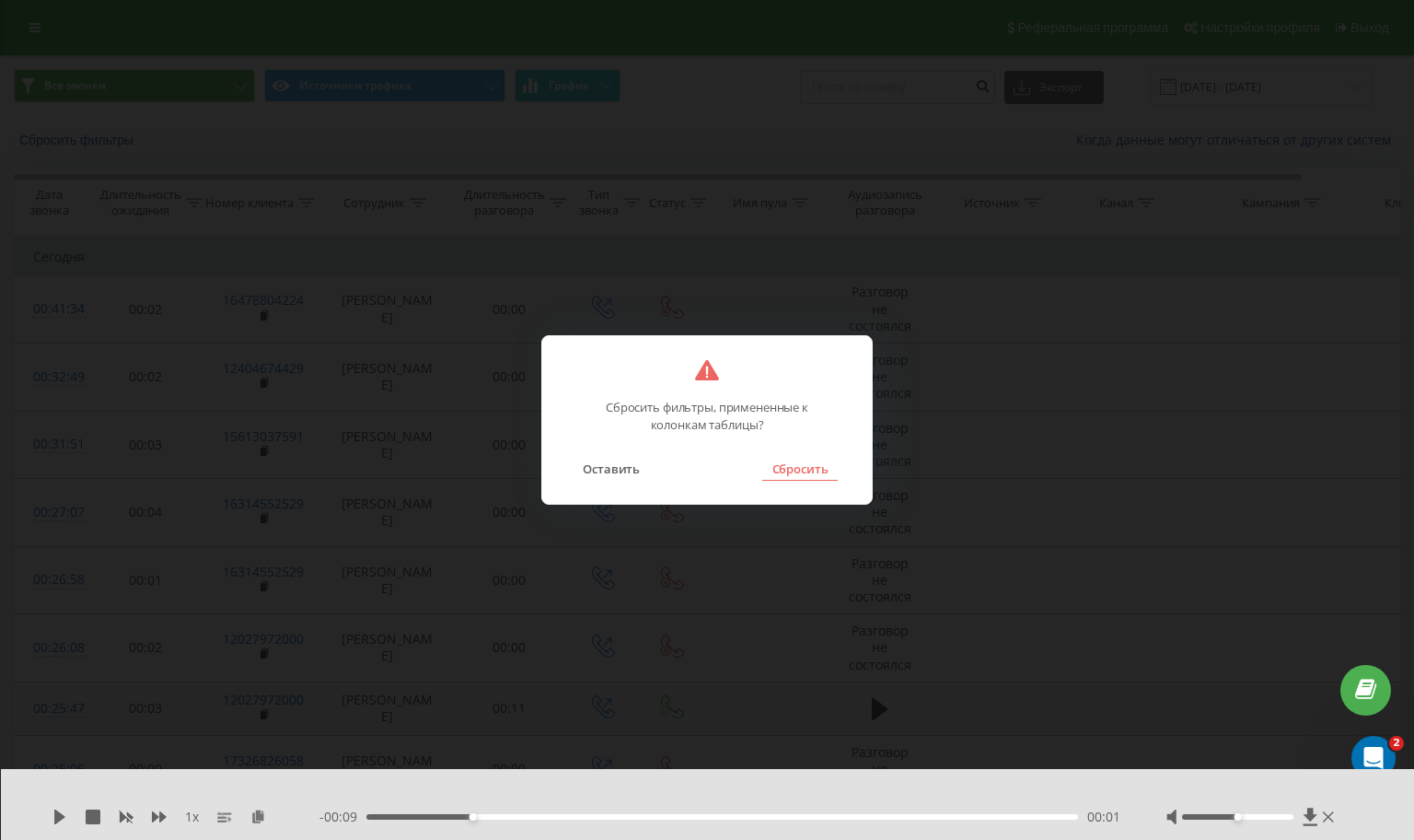
click at [784, 472] on button "Сбросить" at bounding box center [799, 469] width 74 height 24
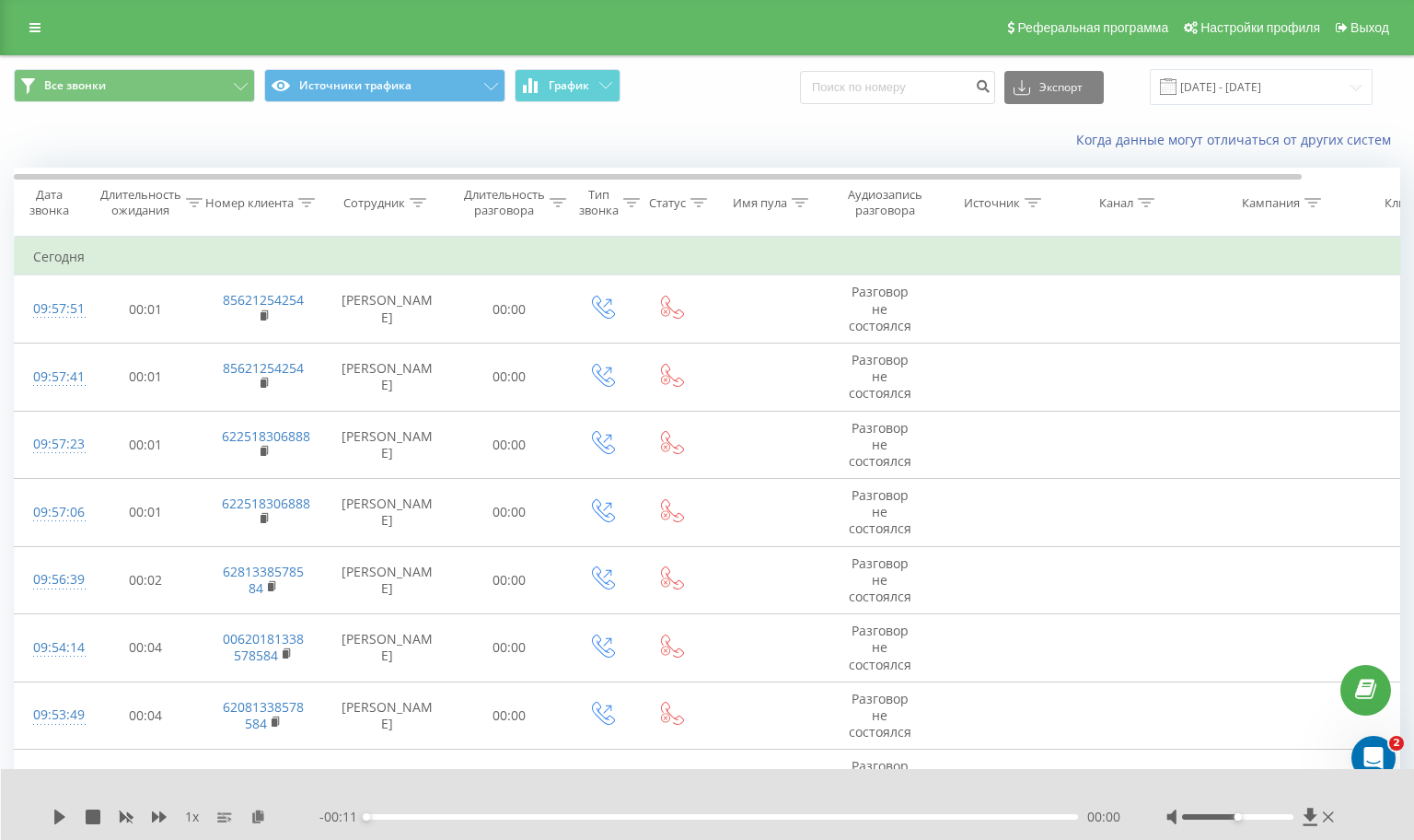
click at [383, 201] on div "Сотрудник" at bounding box center [374, 203] width 61 height 16
click at [32, 19] on link at bounding box center [35, 28] width 33 height 26
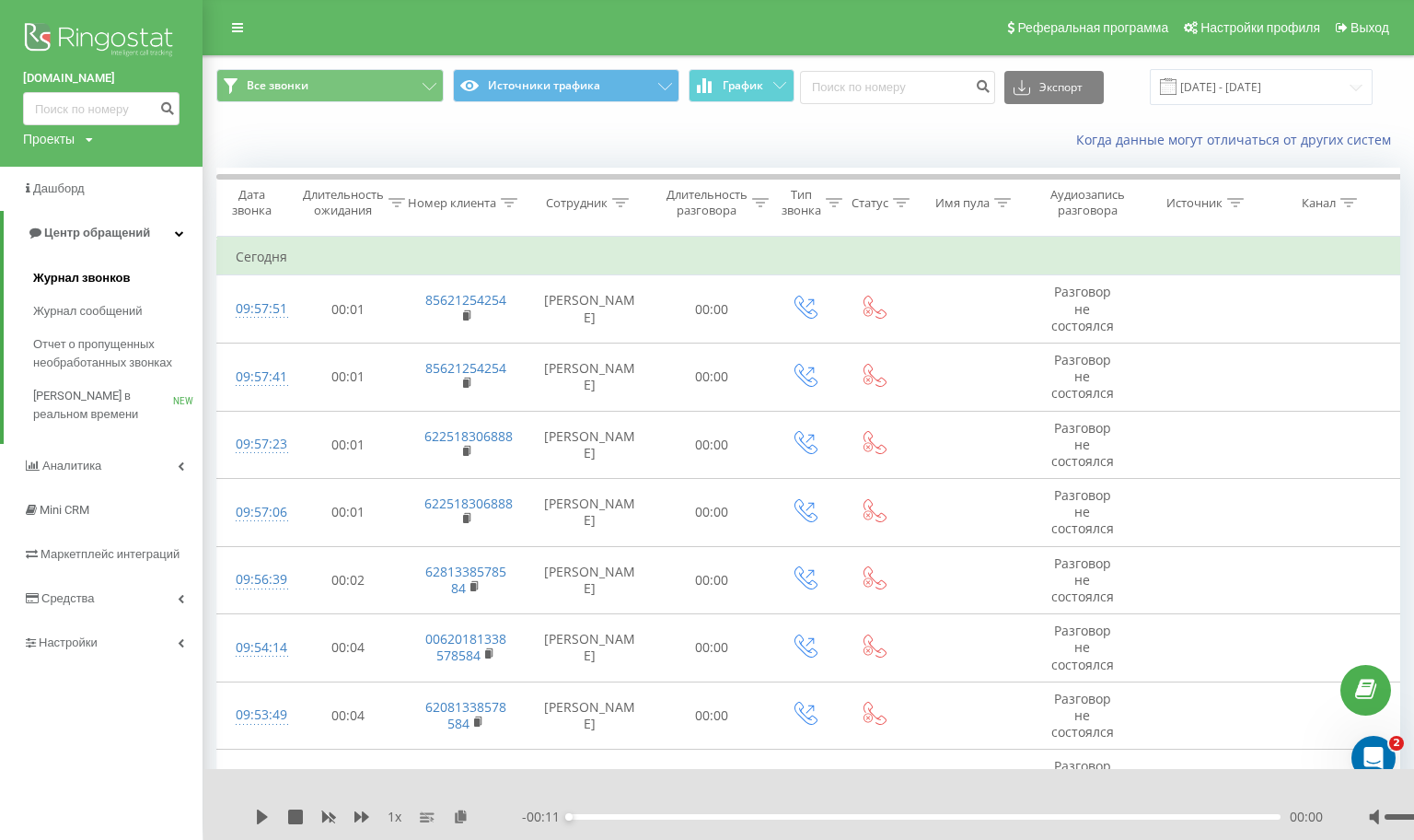
click at [96, 273] on span "Журнал звонков" at bounding box center [82, 278] width 97 height 19
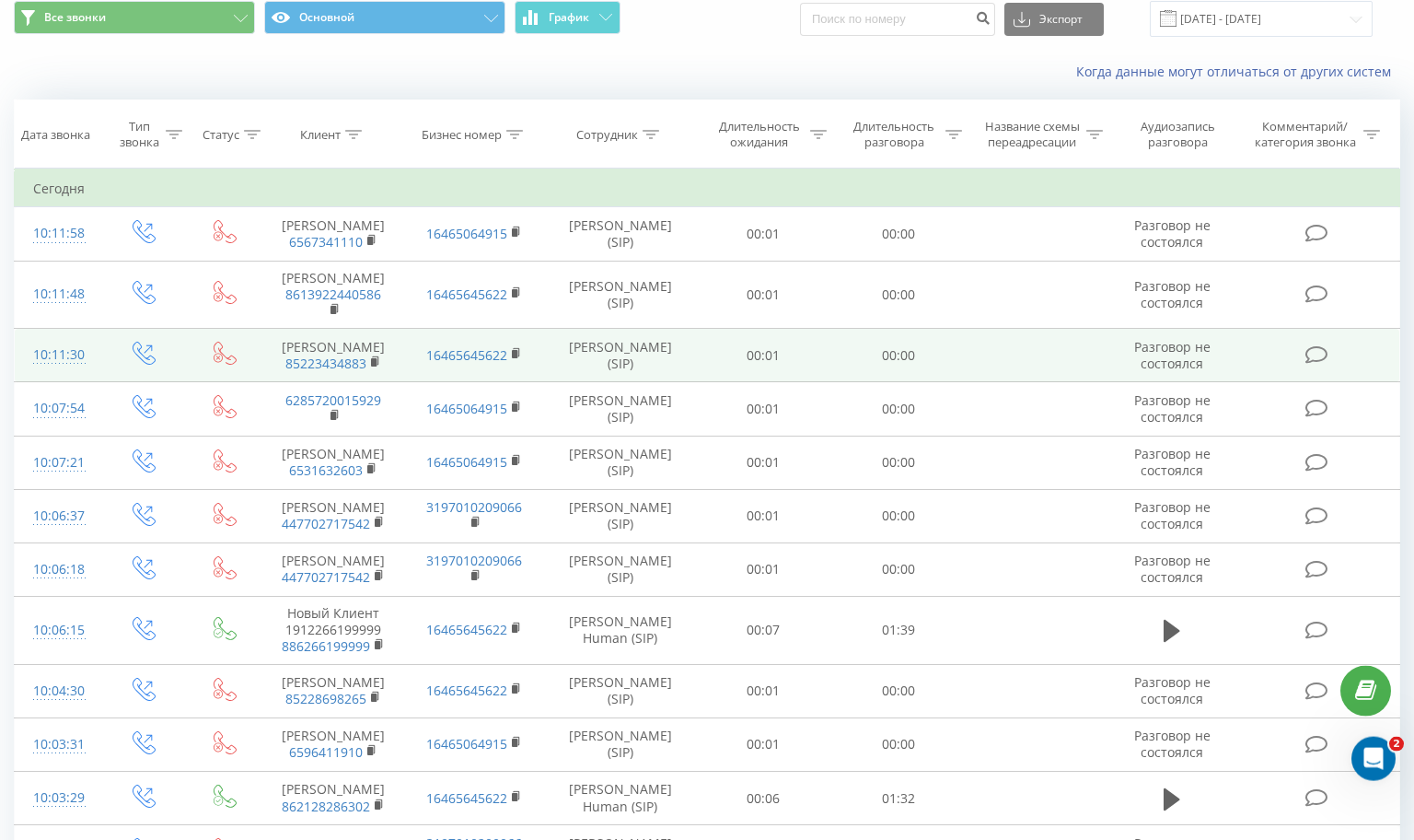
scroll to position [113, 0]
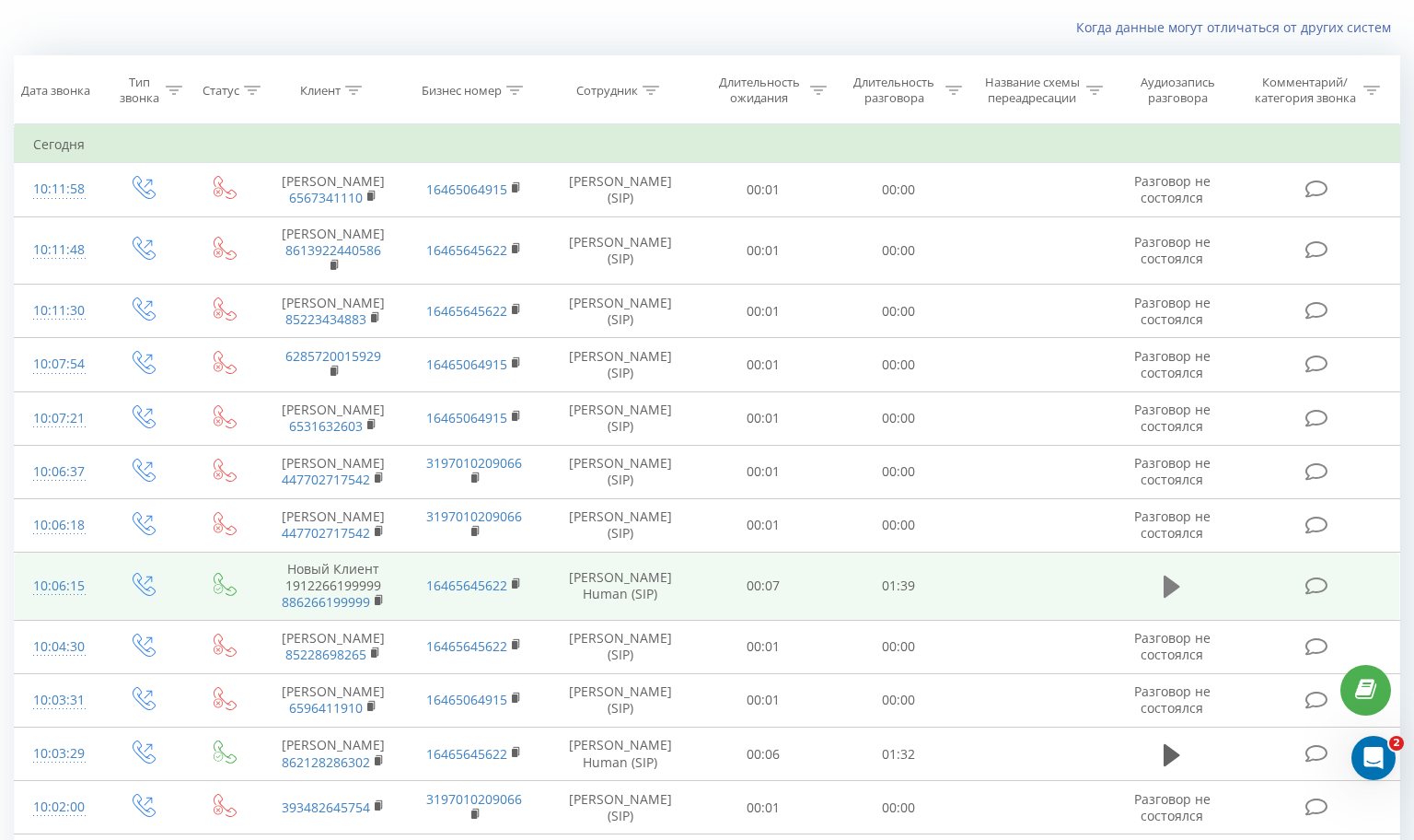
click at [1164, 595] on icon at bounding box center [1172, 587] width 17 height 22
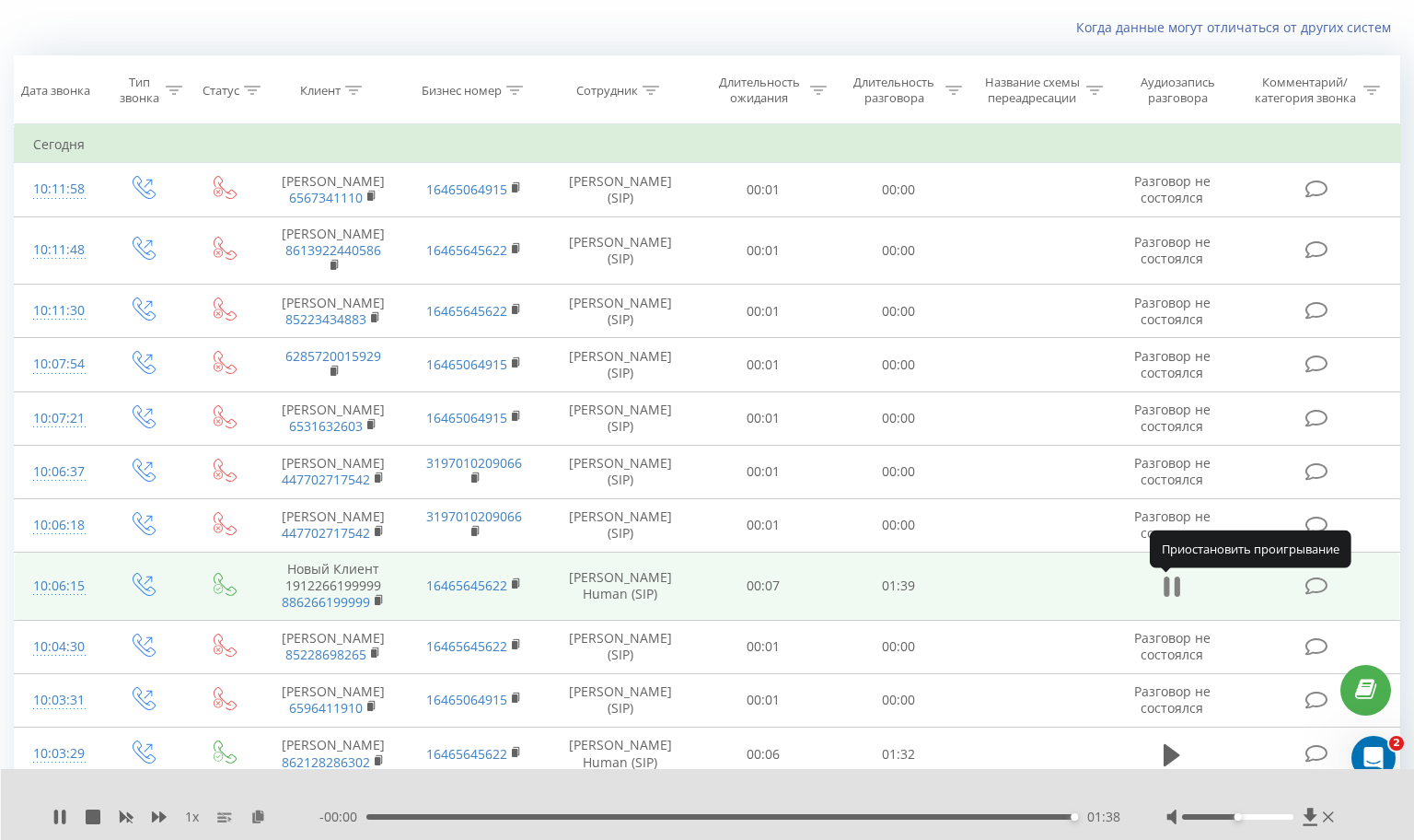
click at [1181, 587] on icon at bounding box center [1178, 587] width 6 height 20
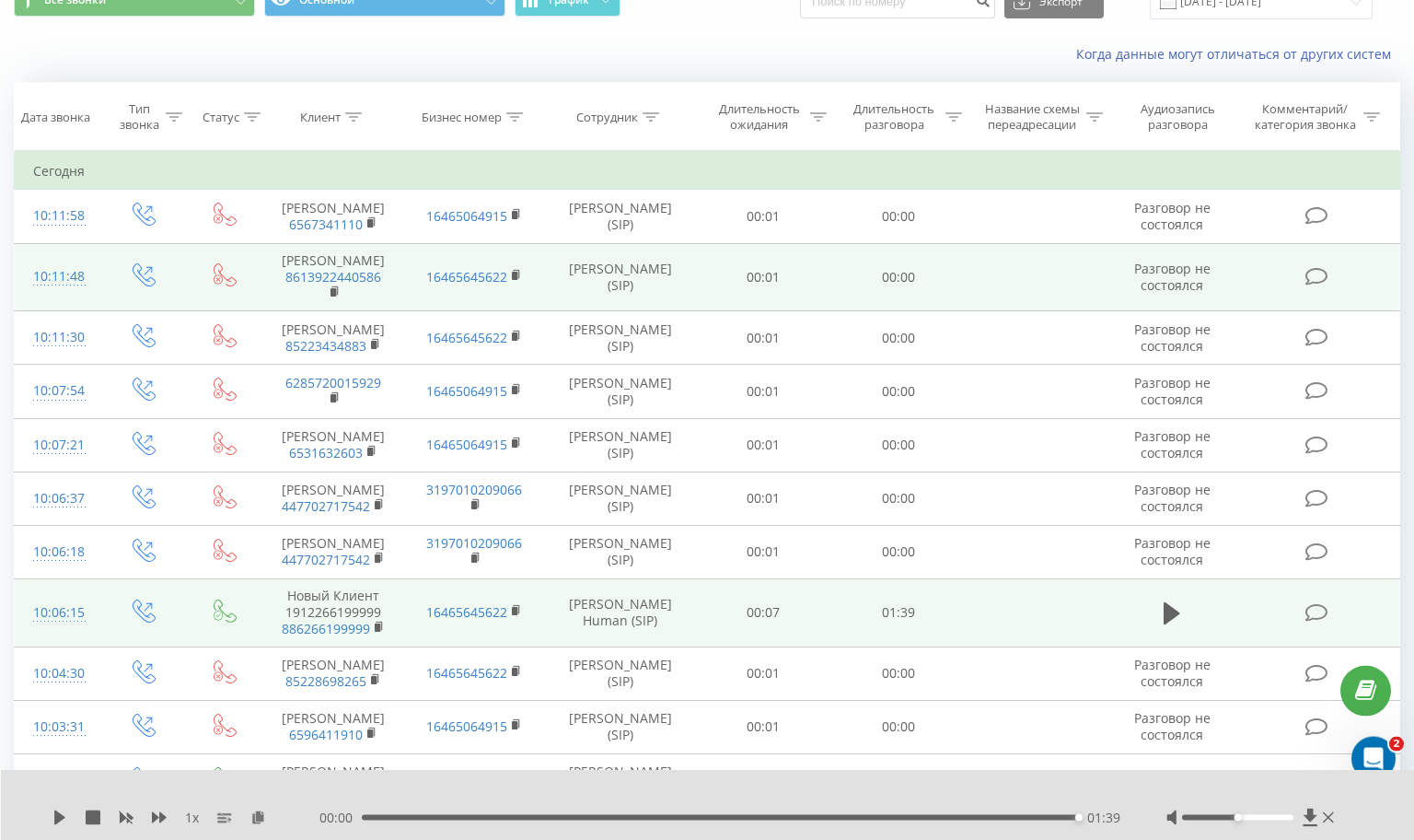
scroll to position [0, 0]
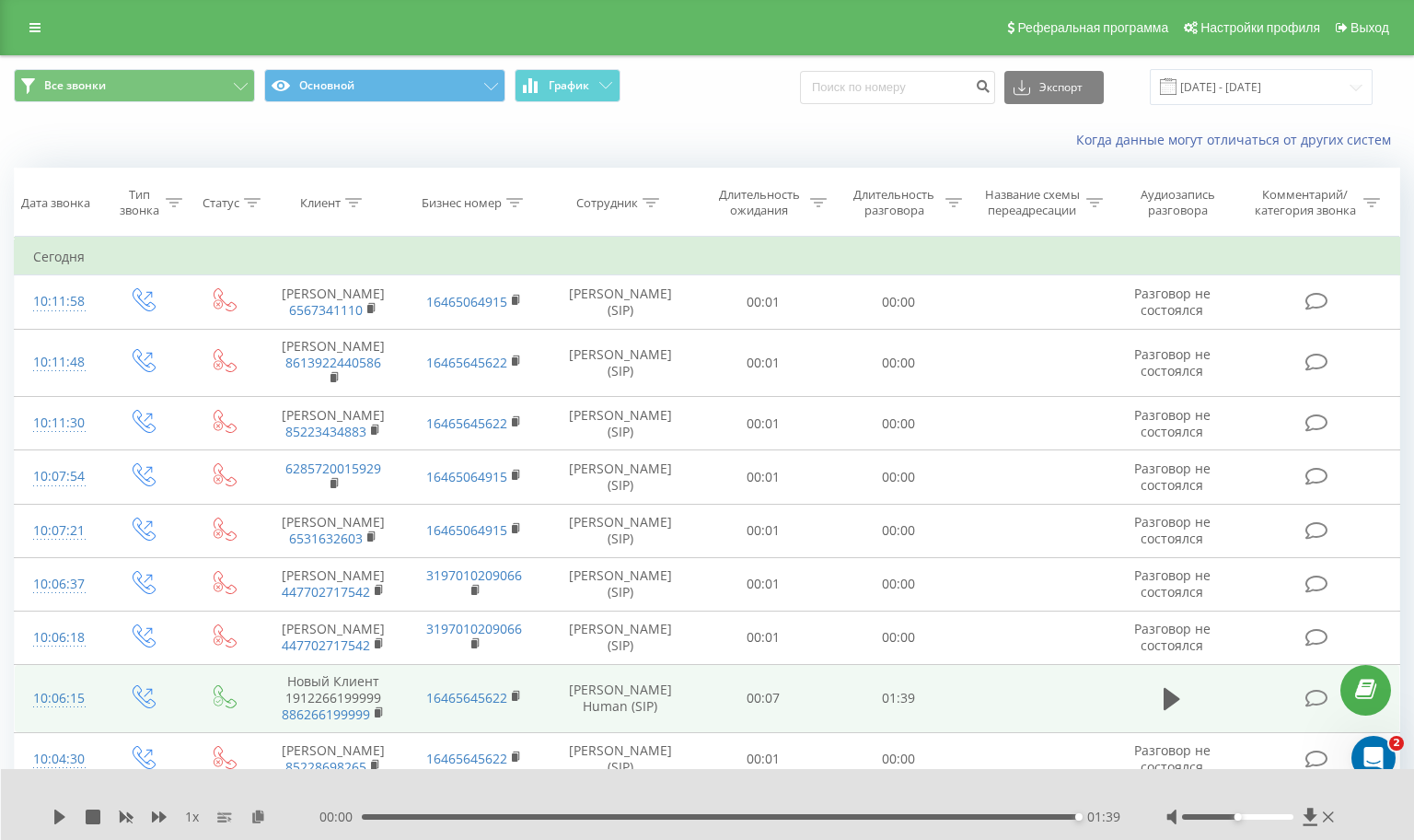
click at [630, 200] on div "Сотрудник" at bounding box center [607, 203] width 61 height 16
click at [631, 337] on input "text" at bounding box center [620, 334] width 162 height 33
type input "[PERSON_NAME]"
type input "і"
type input "s"
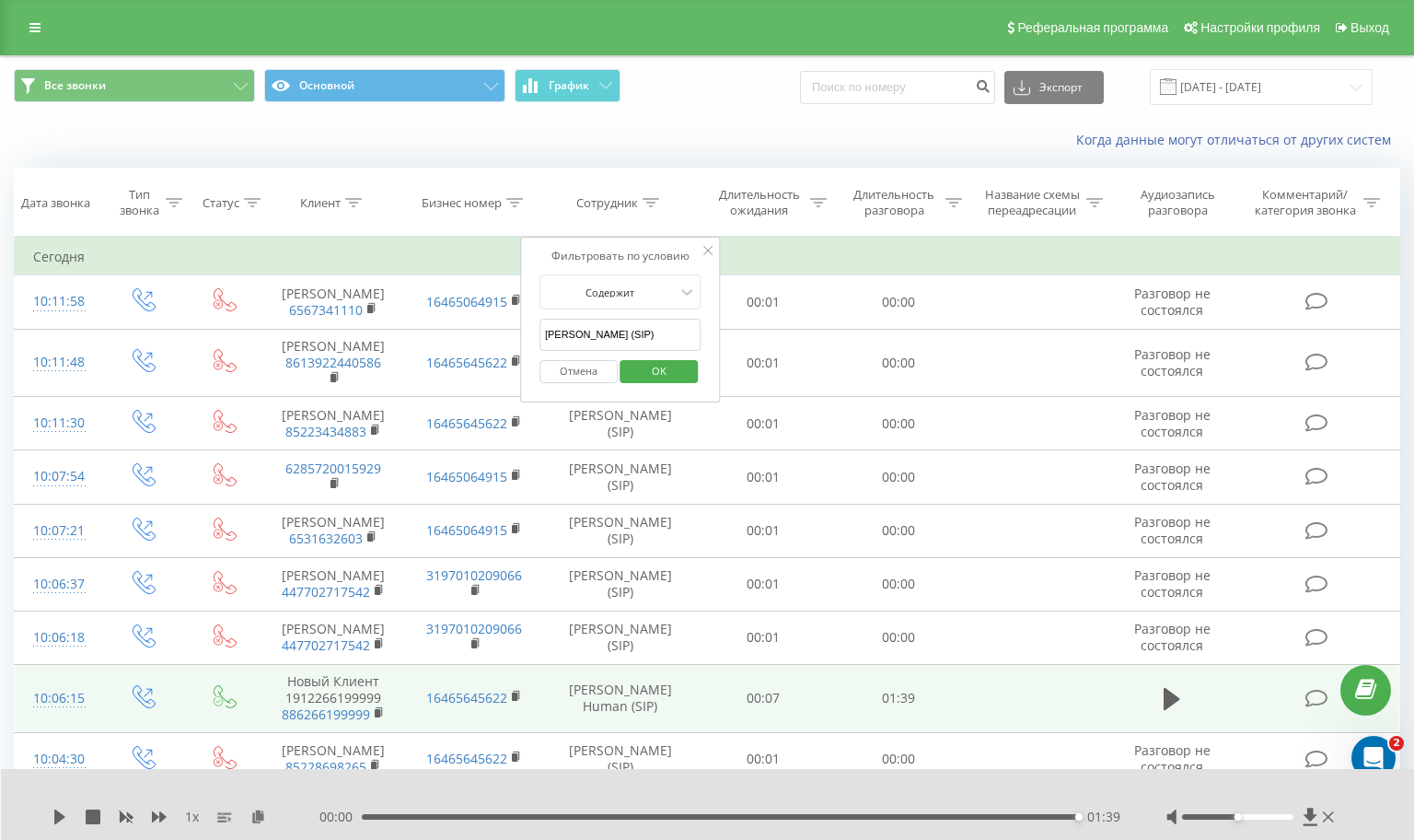
type input "[PERSON_NAME] (SIP)"
click at [670, 383] on span "OK" at bounding box center [659, 370] width 51 height 29
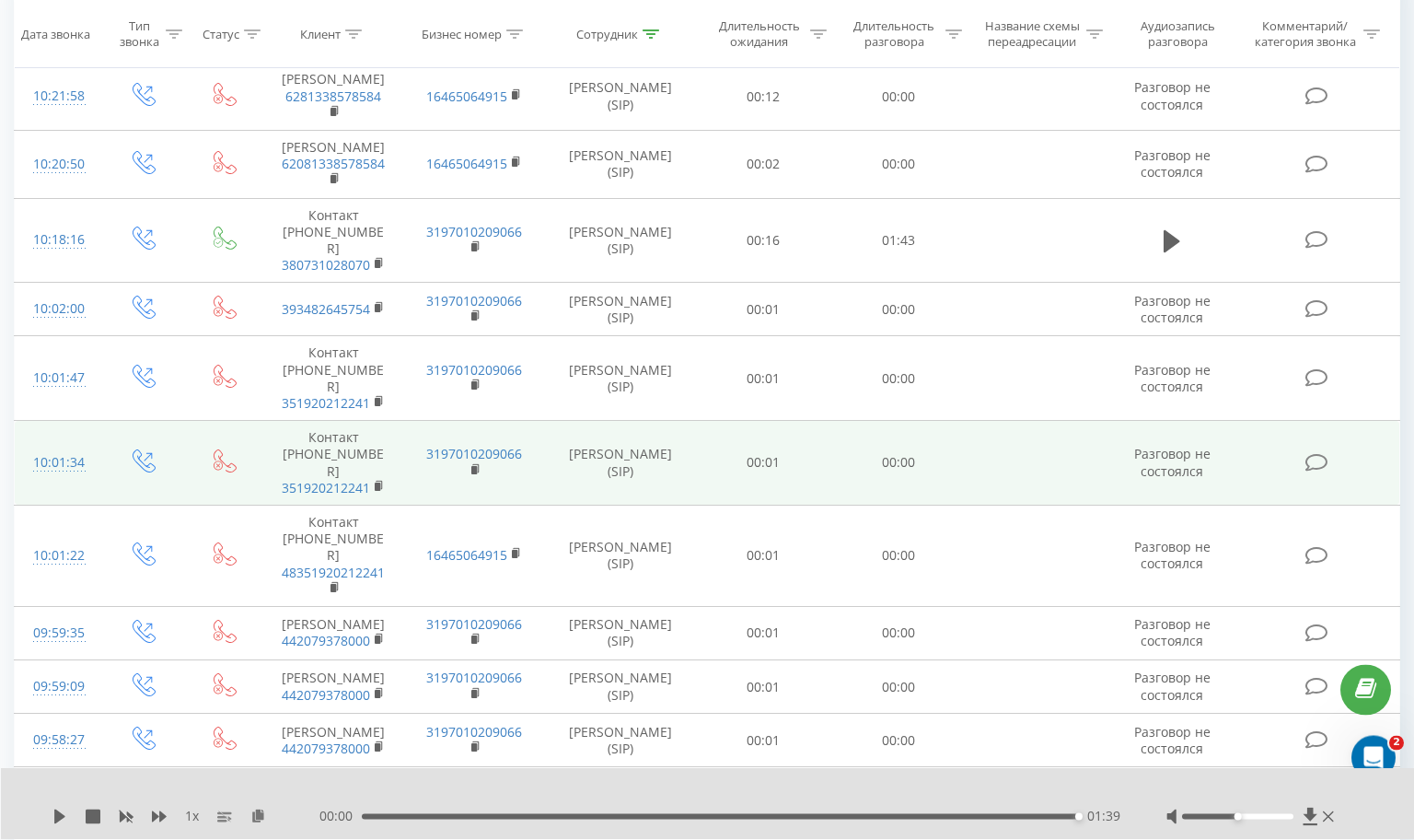
scroll to position [338, 0]
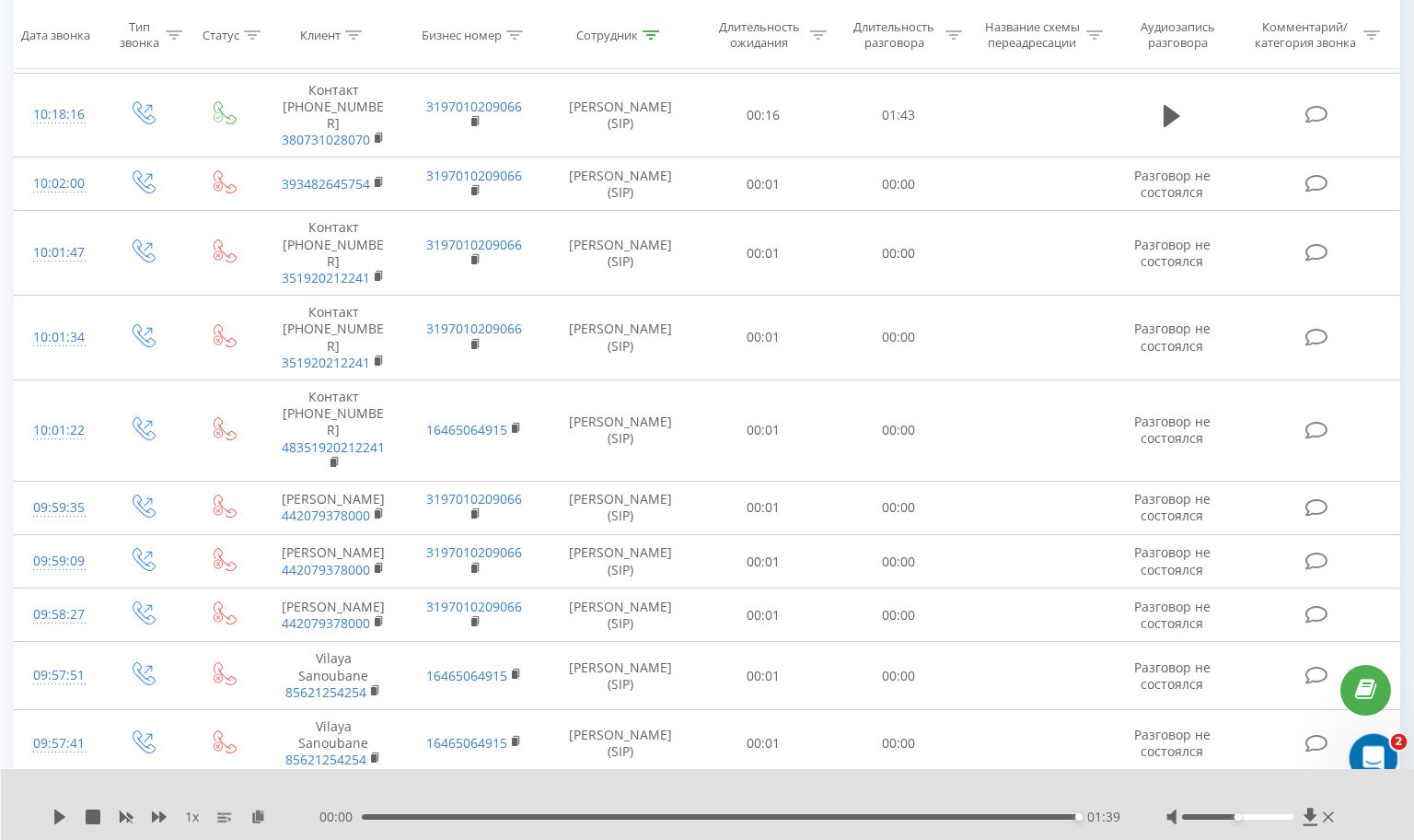
click at [1373, 753] on icon "Открыть службу сообщений Intercom" at bounding box center [1371, 755] width 13 height 15
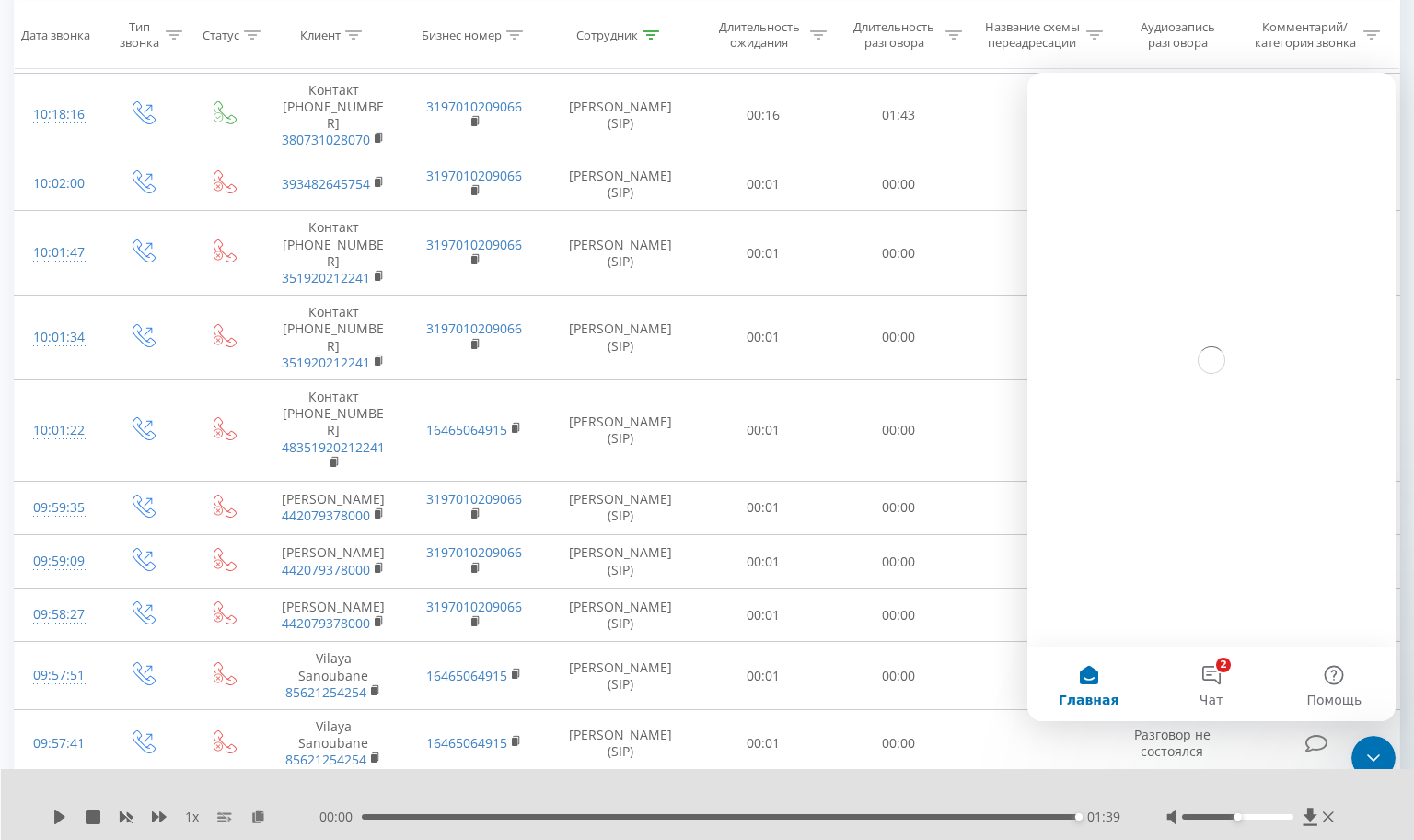
scroll to position [0, 0]
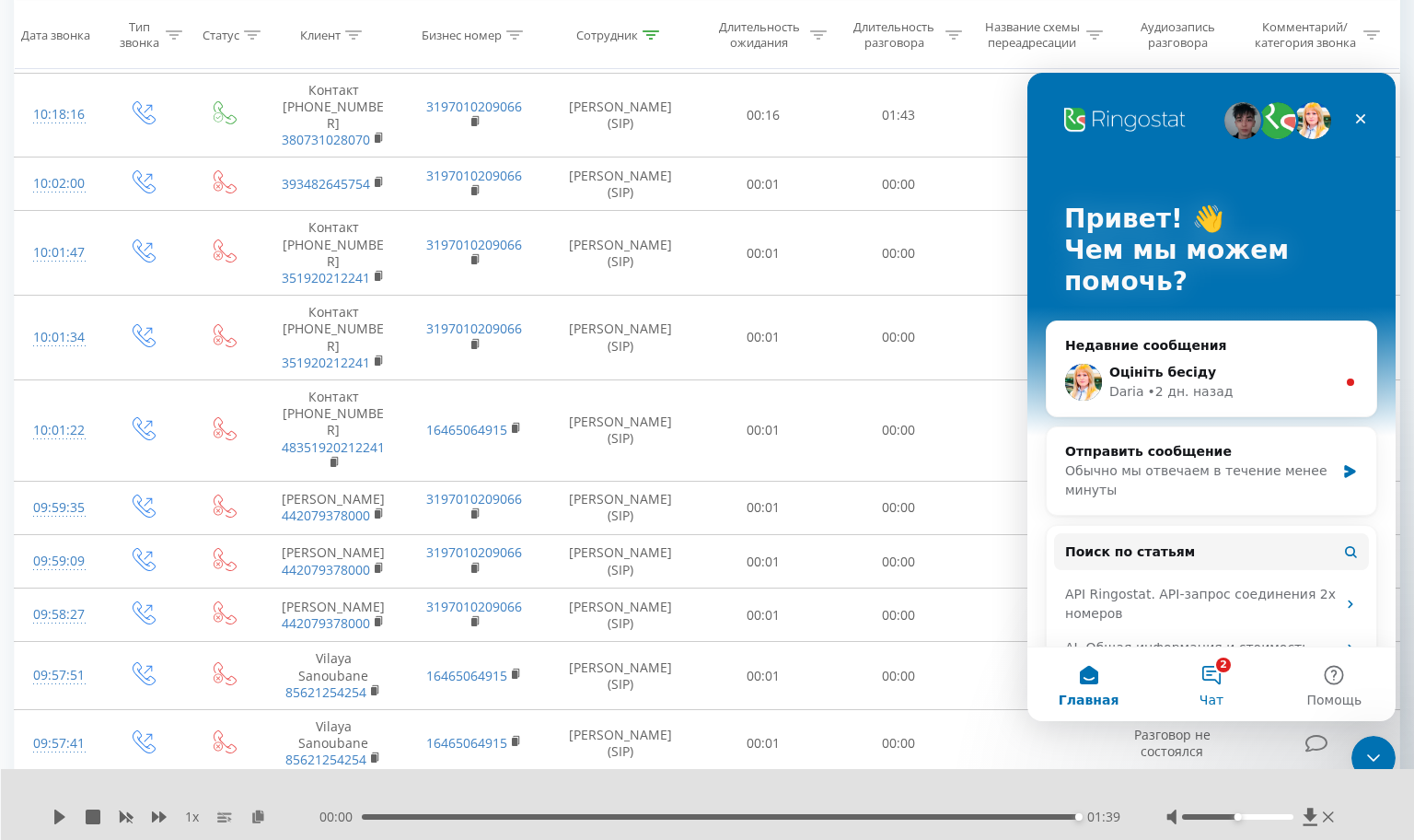
click at [1215, 673] on button "2 Чат" at bounding box center [1211, 684] width 123 height 73
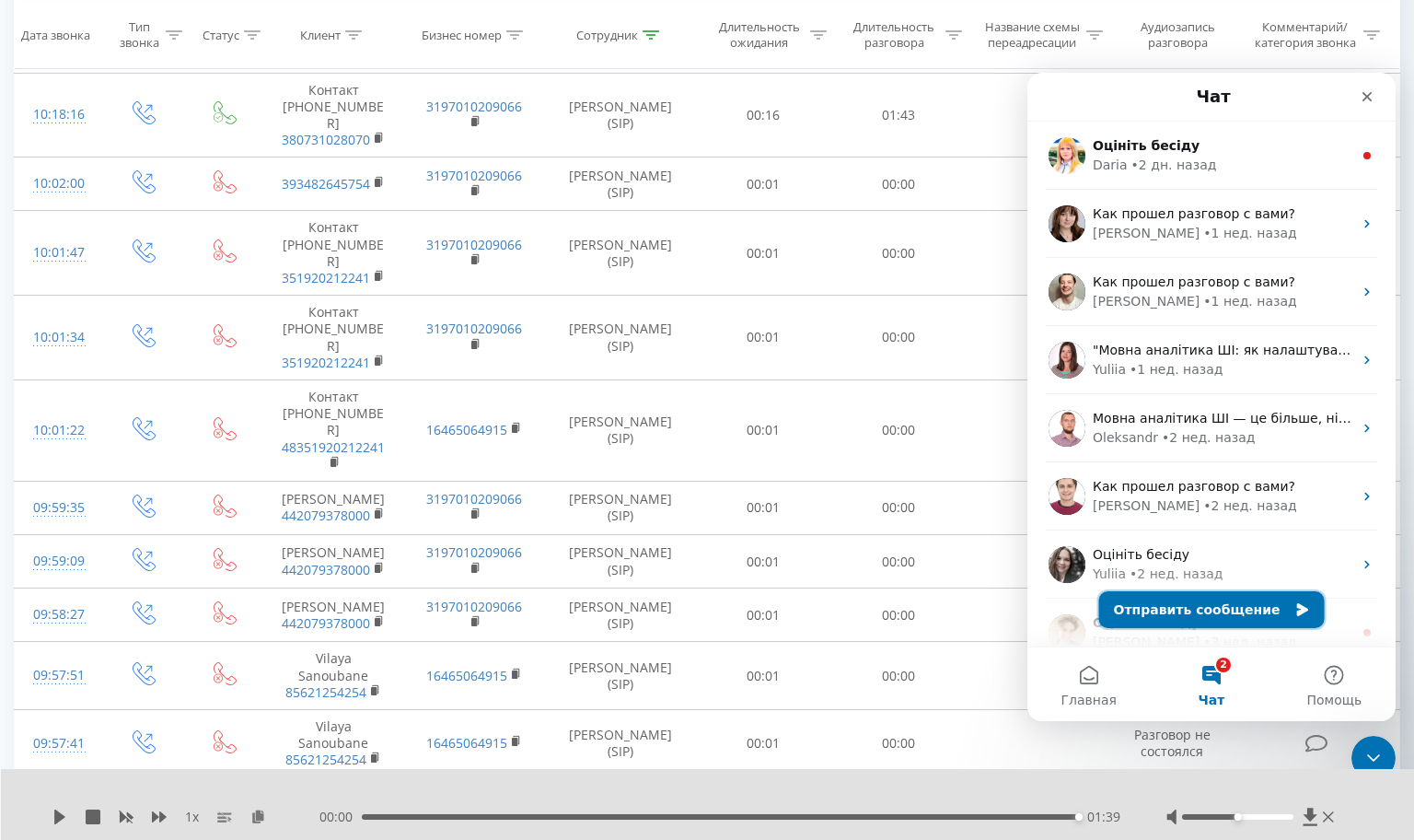
click at [1222, 613] on button "Отправить сообщение" at bounding box center [1212, 609] width 225 height 37
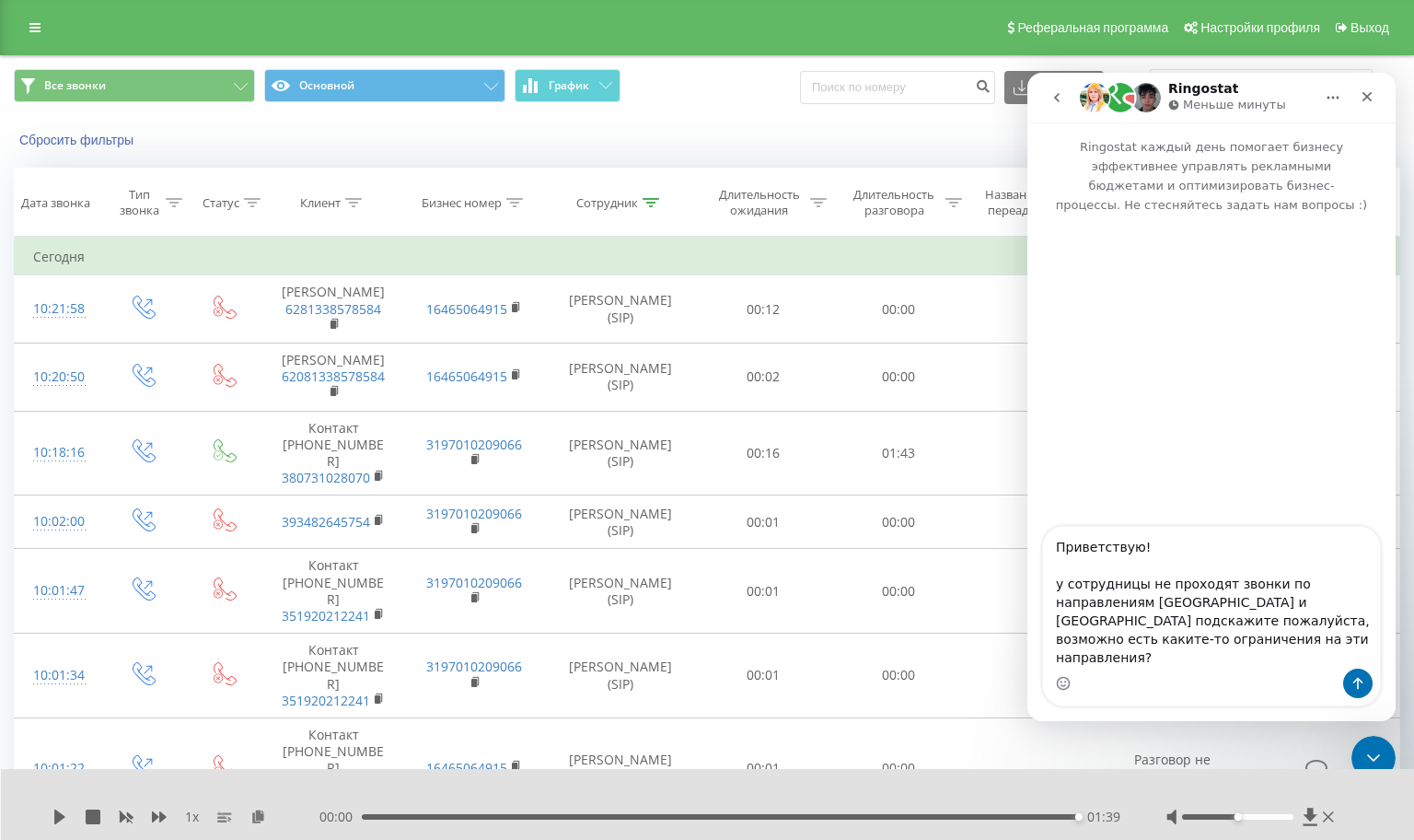
type textarea "Приветствую! у сотрудницы не проходят звонки по направлениям [GEOGRAPHIC_DATA] …"
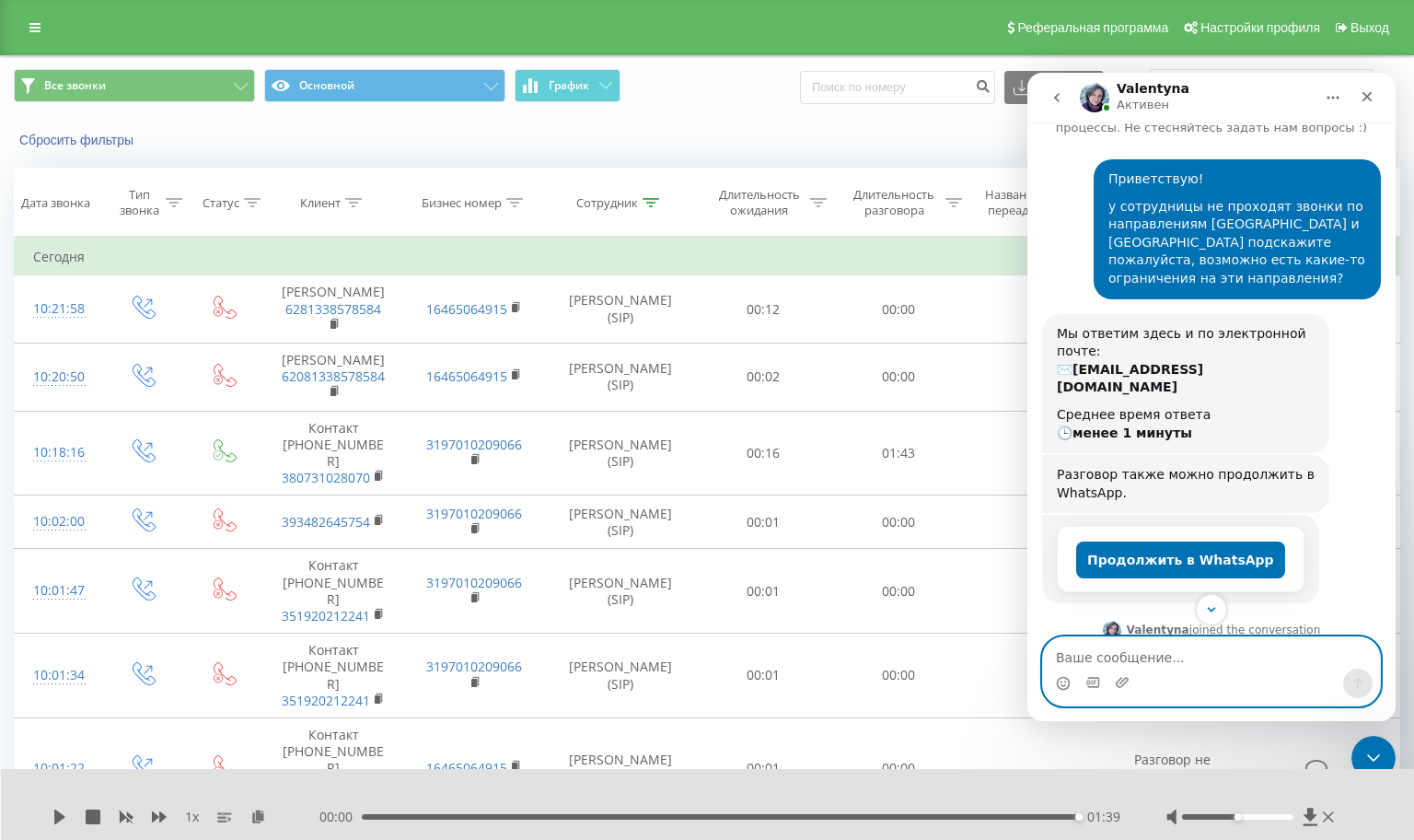
scroll to position [183, 0]
